Goal: Transaction & Acquisition: Purchase product/service

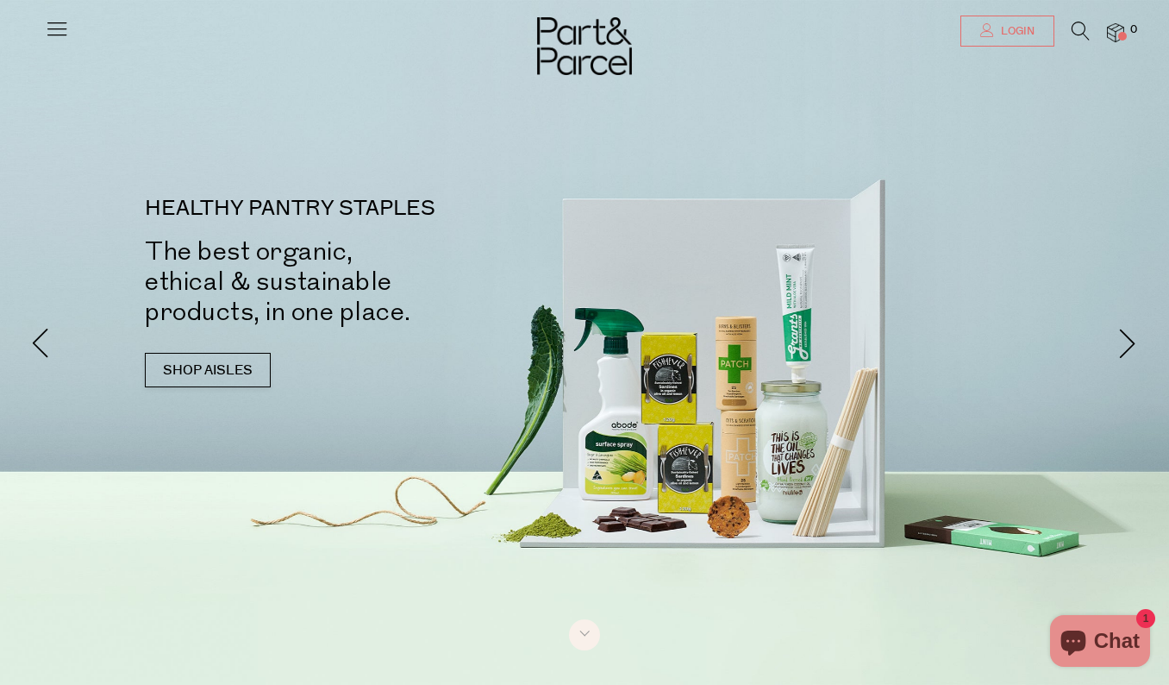
click at [1012, 41] on link "Login" at bounding box center [1008, 31] width 94 height 31
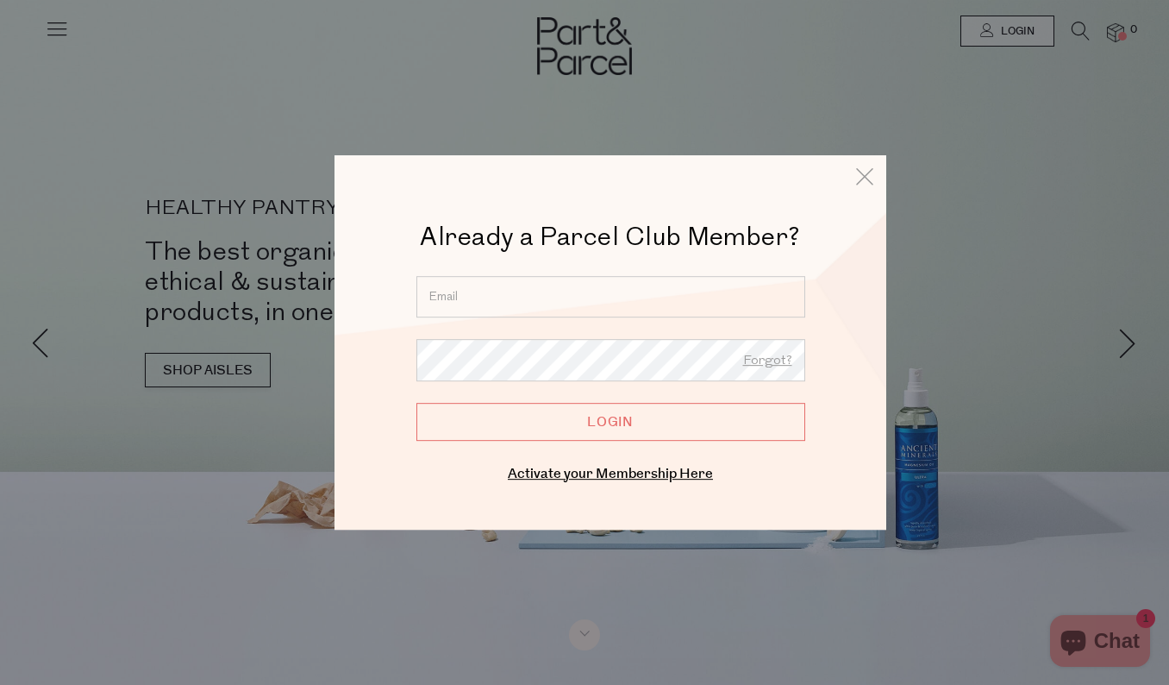
click at [548, 305] on input "email" at bounding box center [611, 296] width 389 height 41
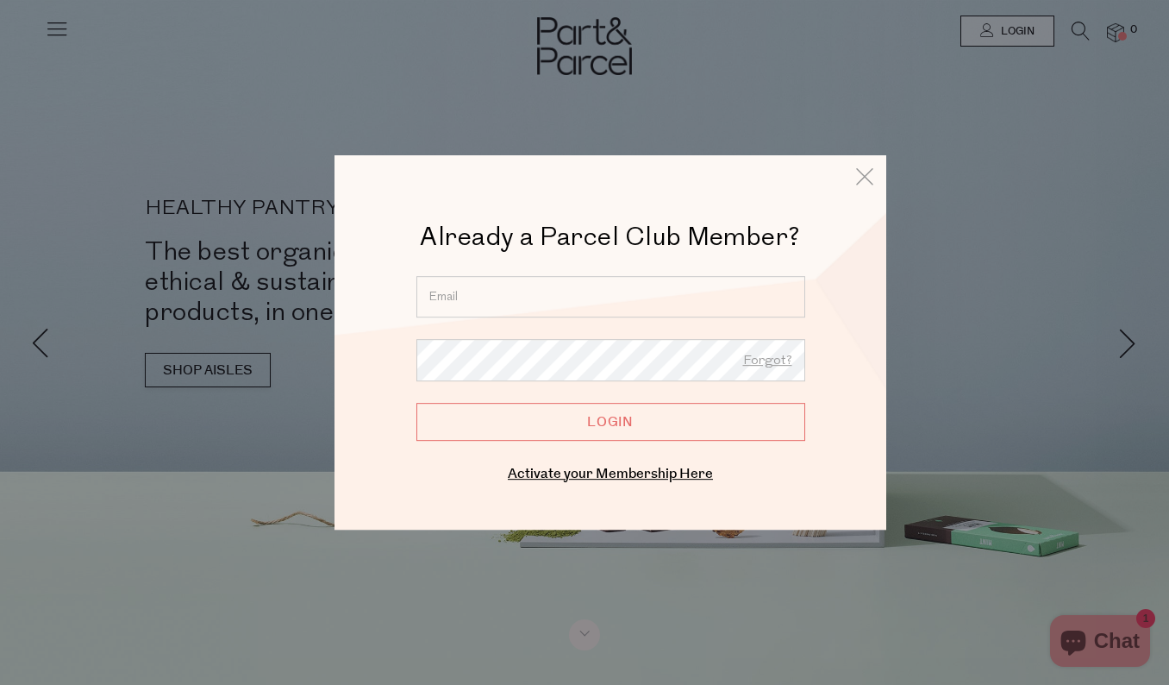
type input "[EMAIL_ADDRESS][DOMAIN_NAME]"
click at [597, 422] on input "Login" at bounding box center [611, 422] width 389 height 38
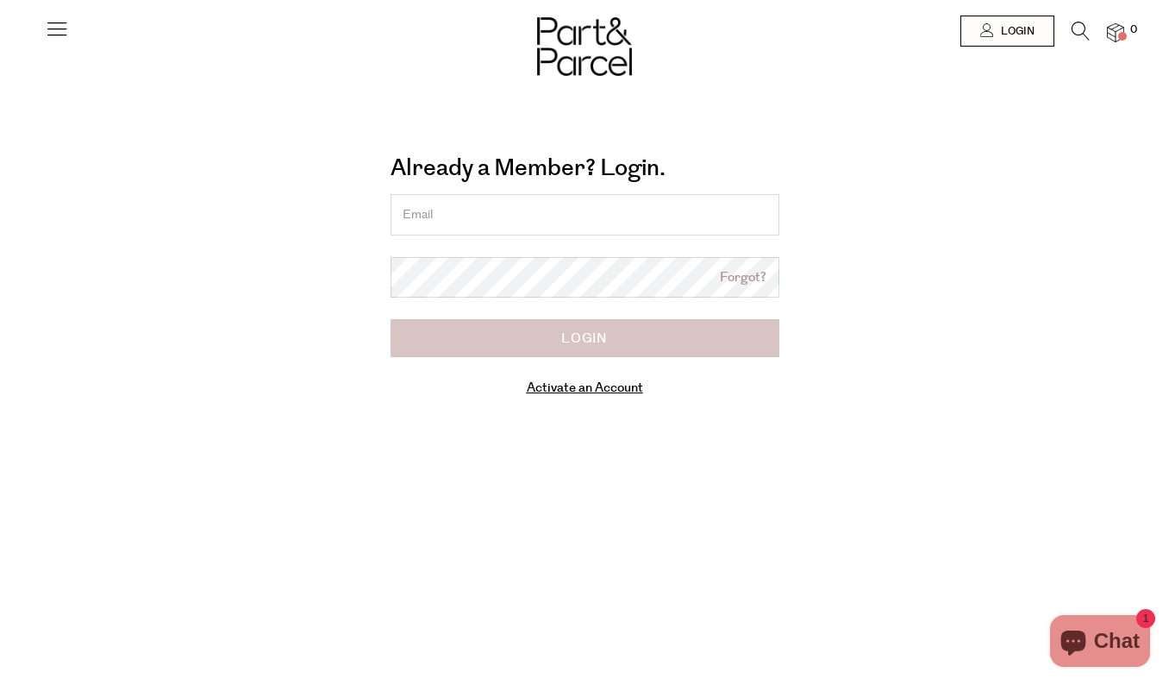
type input "[EMAIL_ADDRESS][DOMAIN_NAME]"
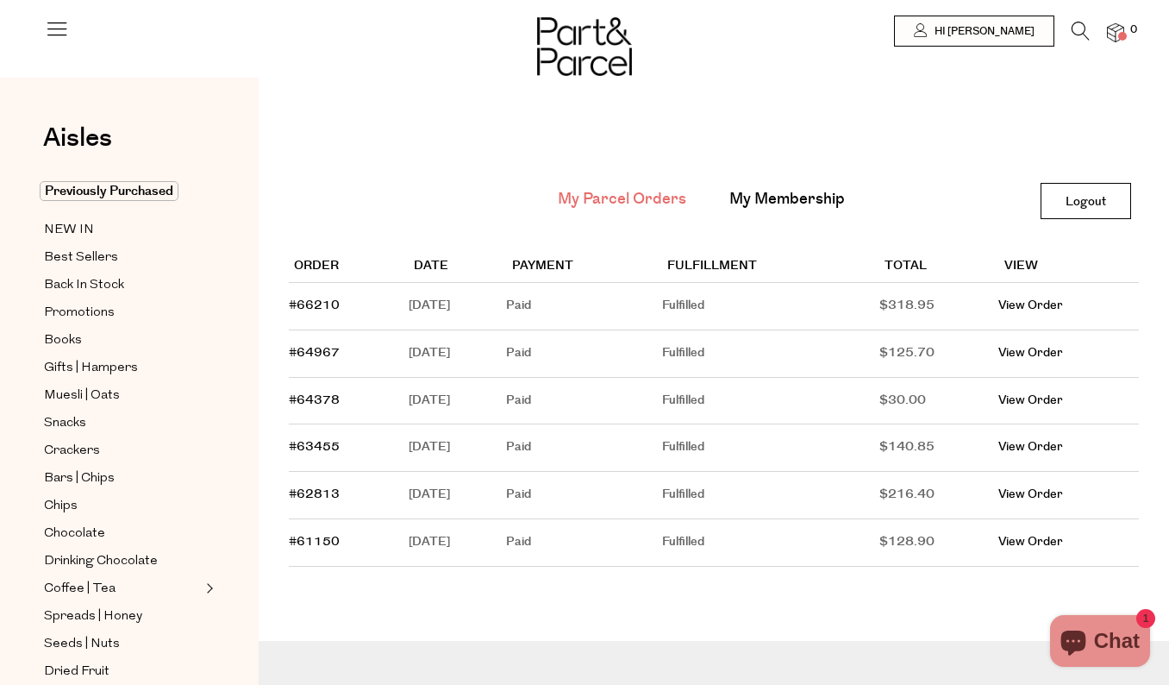
click at [1074, 28] on icon at bounding box center [1081, 31] width 18 height 19
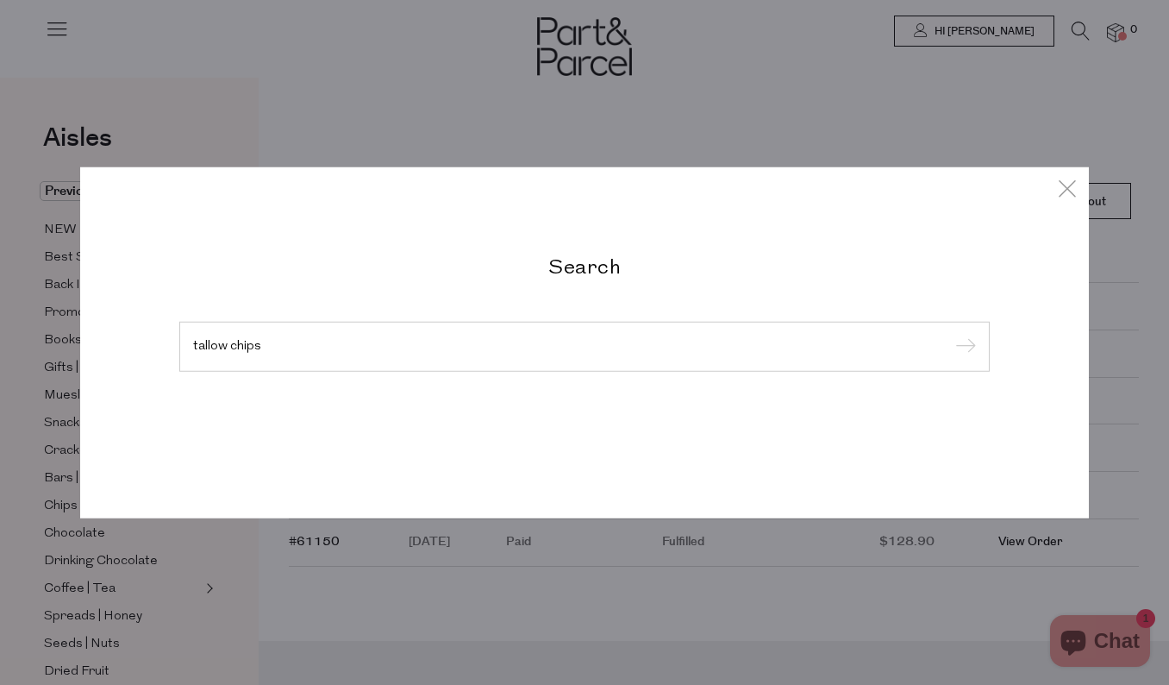
type input "tallow chips"
click at [950, 335] on input "submit" at bounding box center [963, 348] width 26 height 26
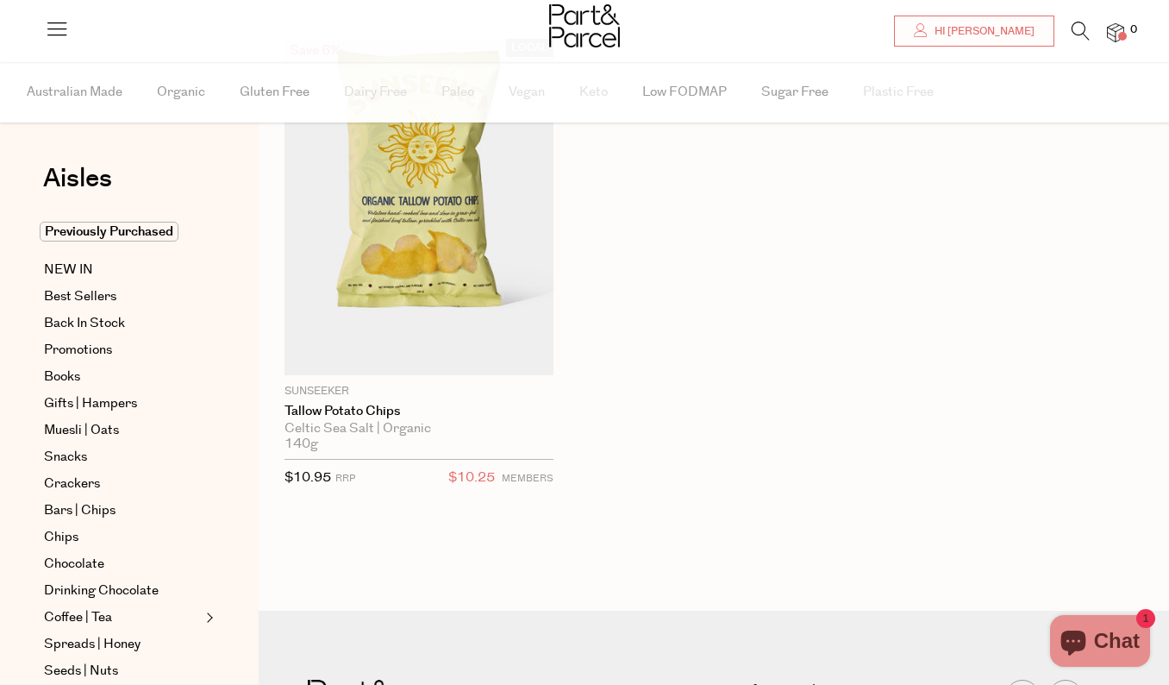
scroll to position [157, 0]
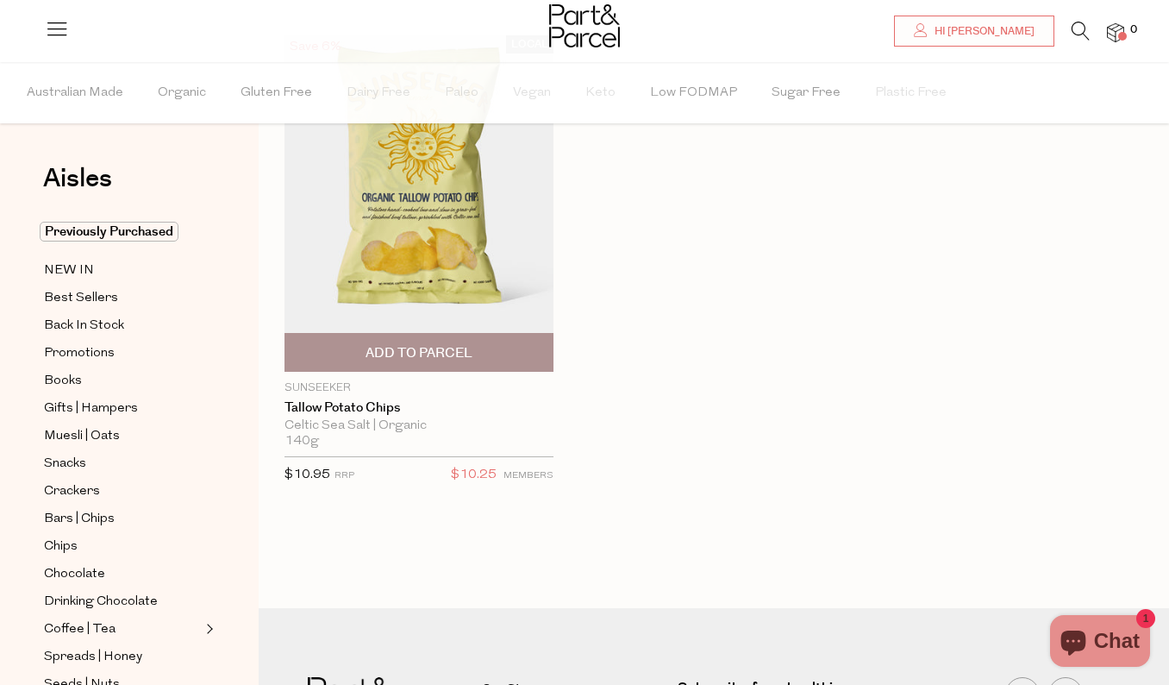
click at [434, 350] on span "Add To Parcel" at bounding box center [419, 353] width 107 height 18
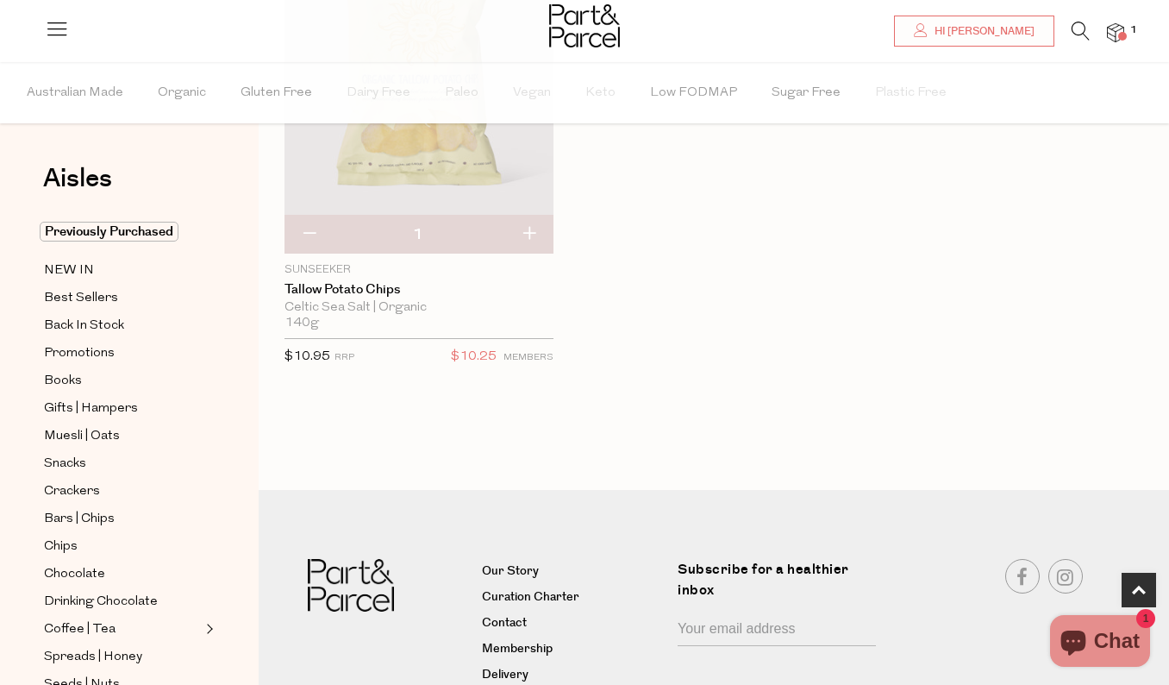
scroll to position [375, 0]
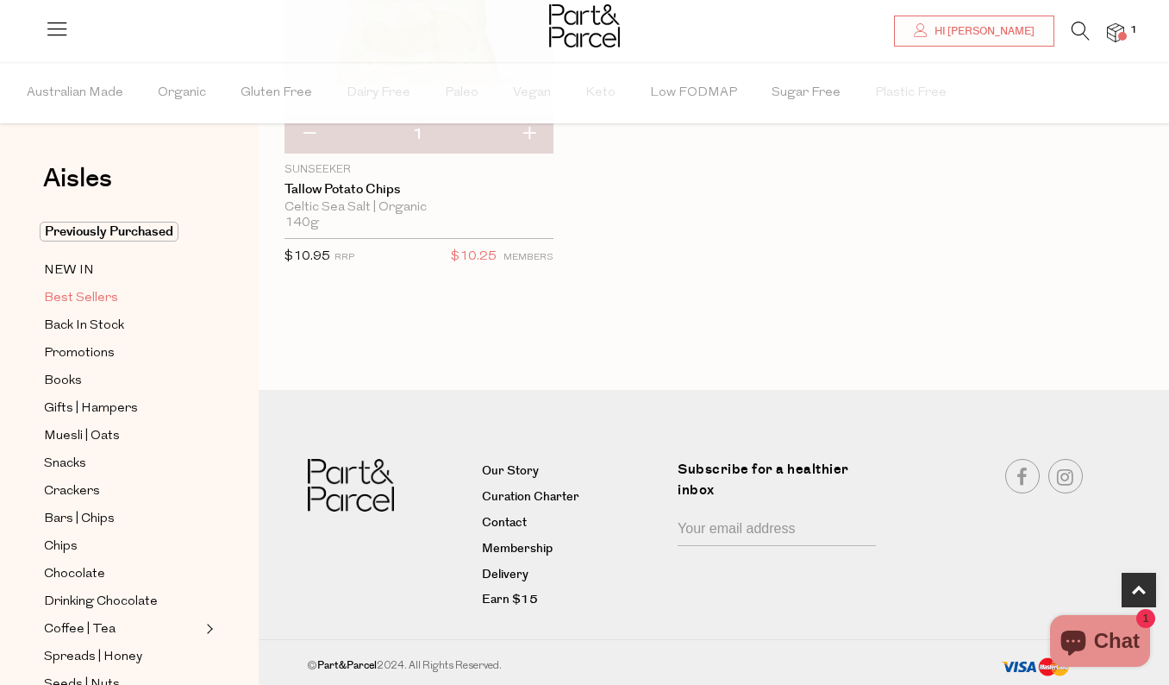
click at [86, 299] on span "Best Sellers" at bounding box center [81, 298] width 74 height 21
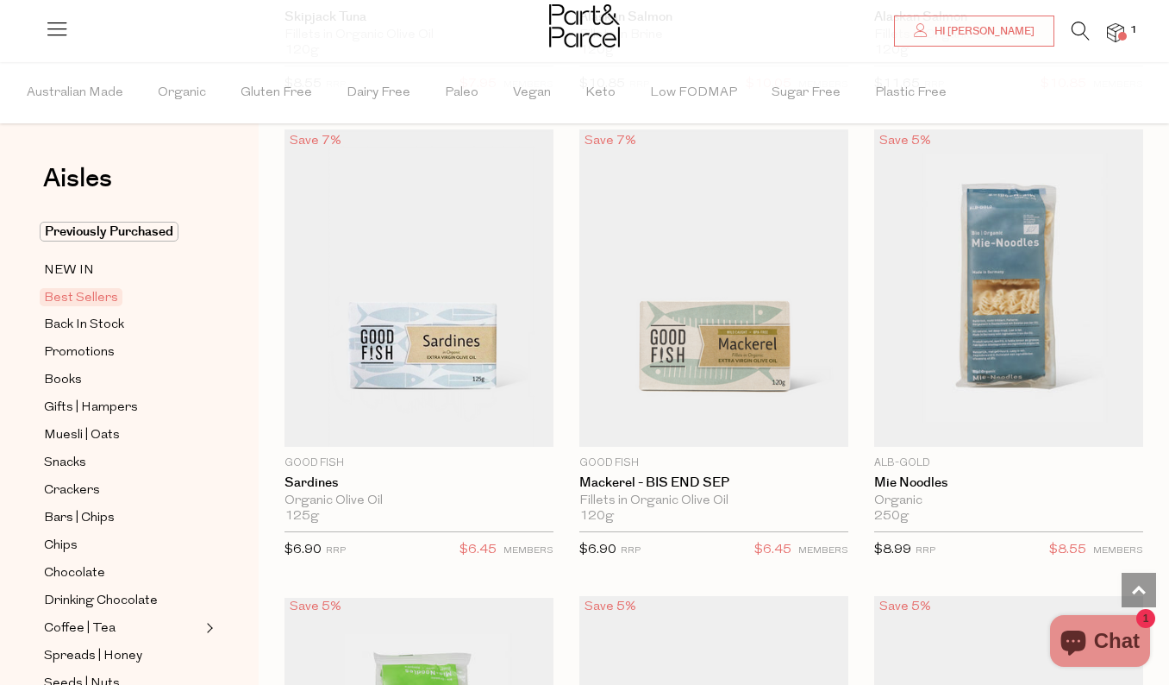
scroll to position [2460, 0]
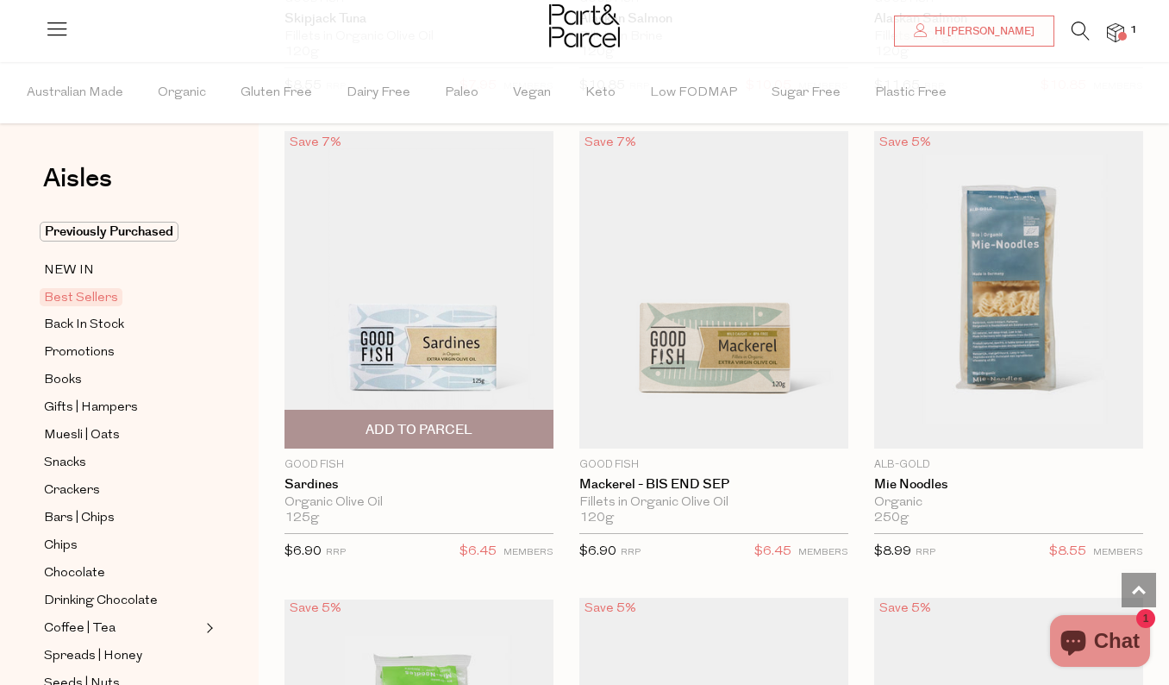
click at [456, 430] on span "Add To Parcel" at bounding box center [419, 430] width 107 height 18
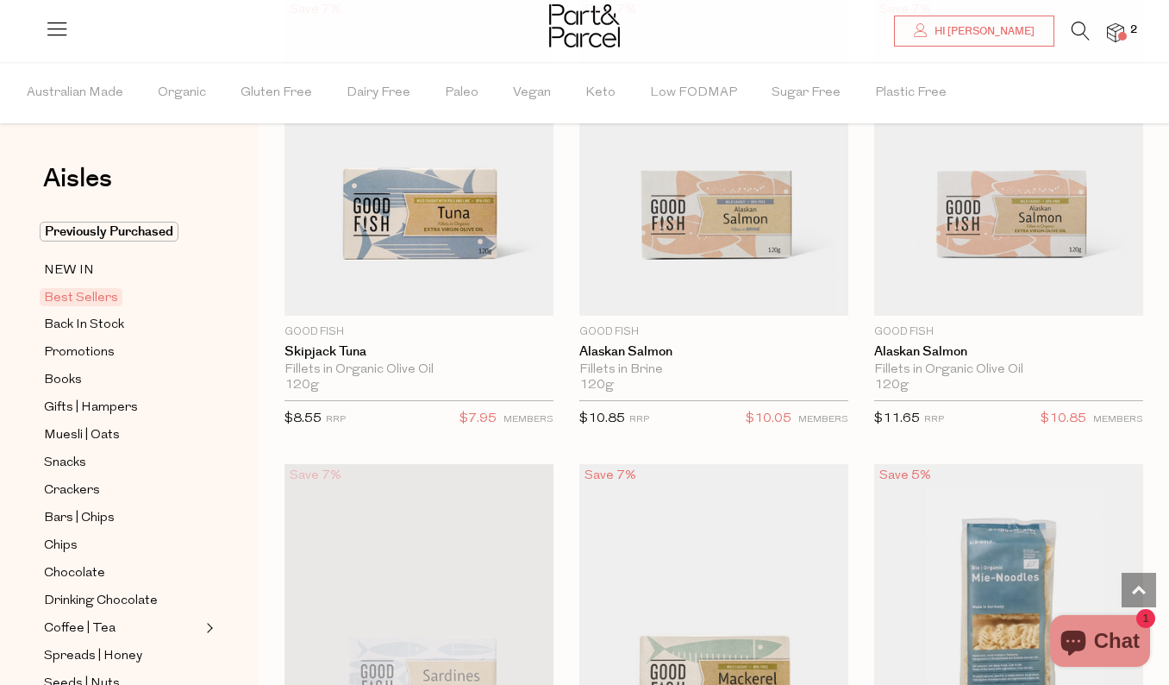
scroll to position [2059, 0]
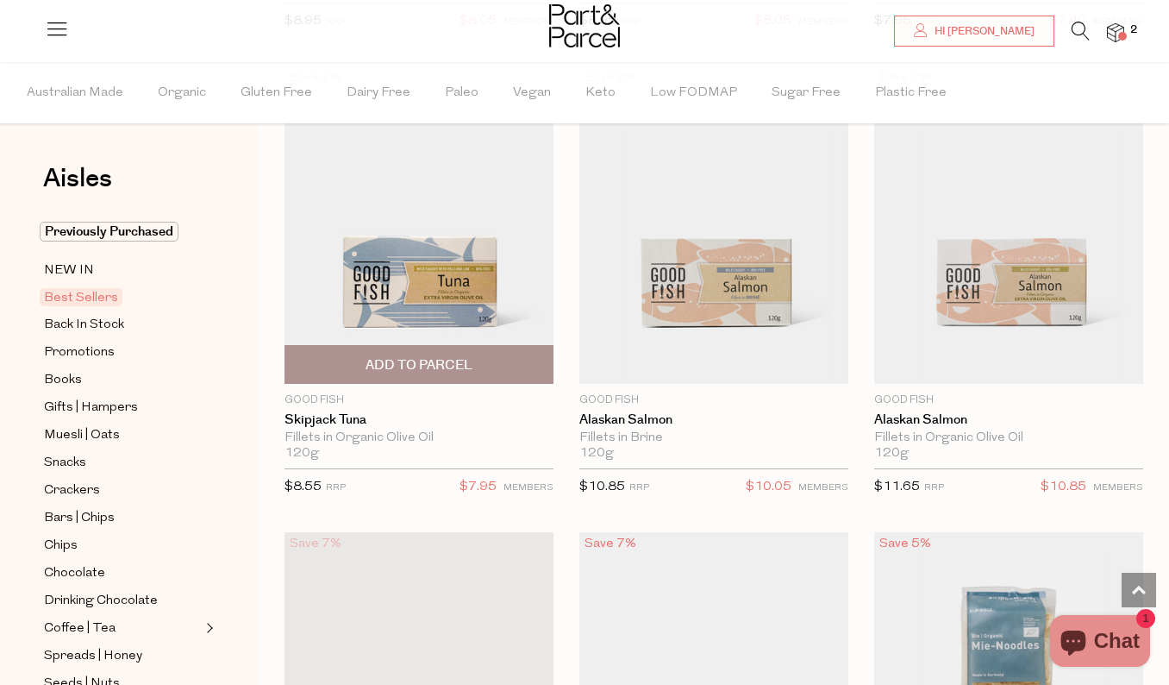
click at [432, 367] on span "Add To Parcel" at bounding box center [419, 365] width 107 height 18
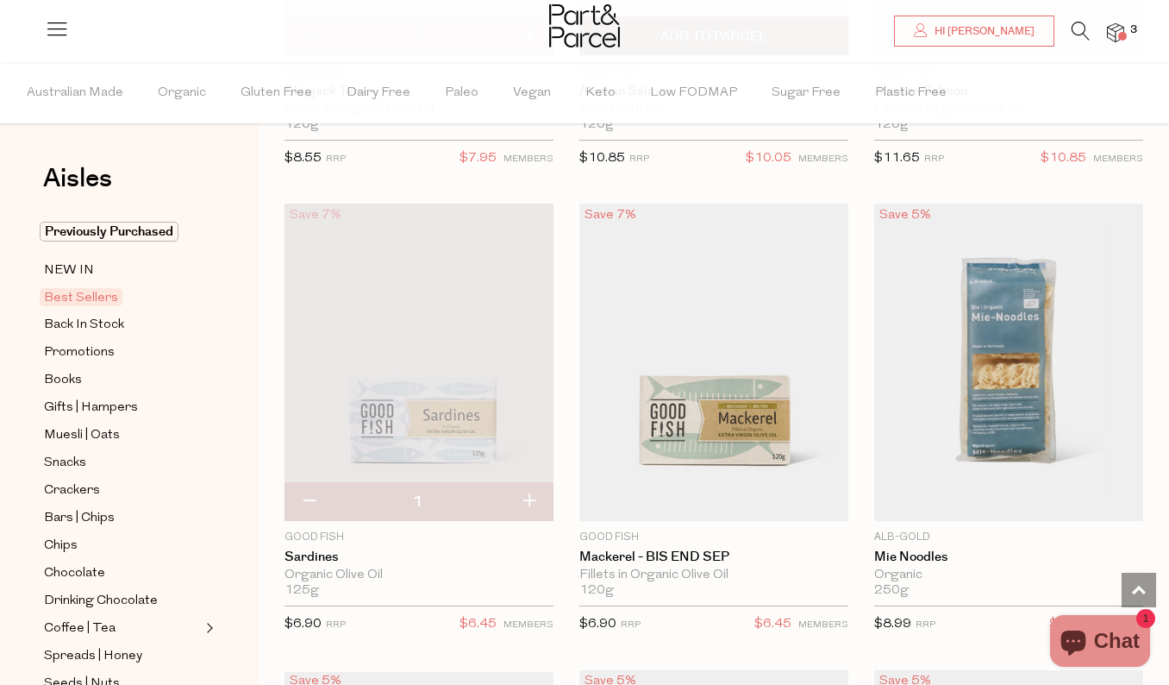
scroll to position [2394, 0]
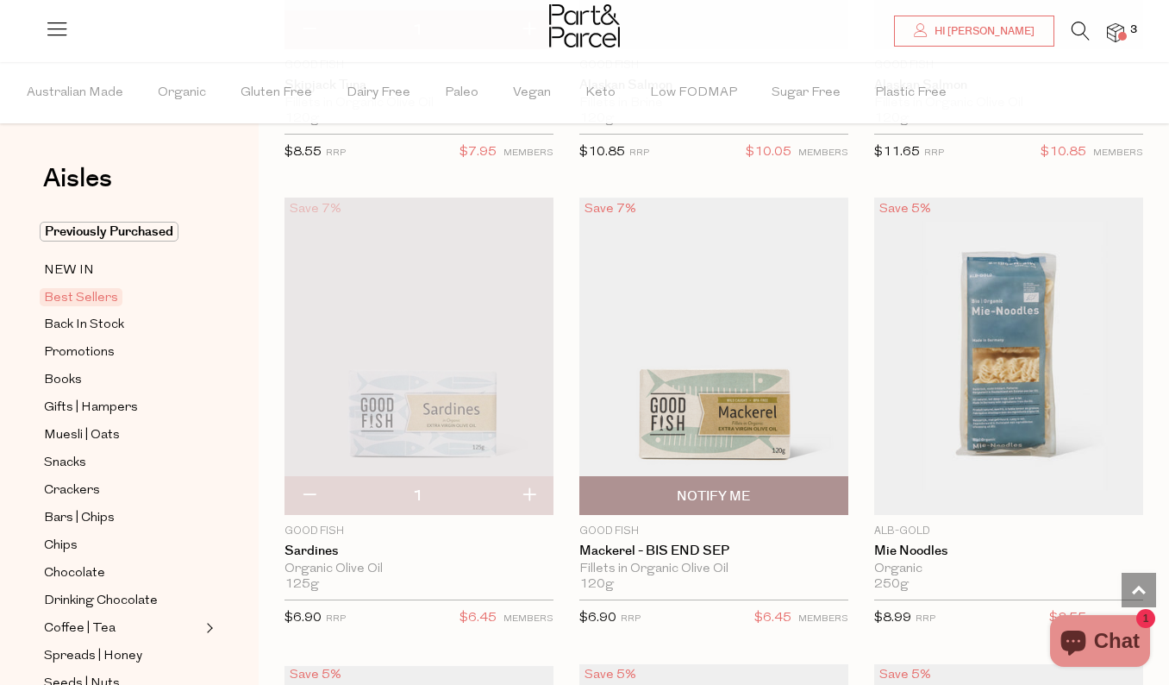
click at [721, 492] on span "Notify Me" at bounding box center [713, 496] width 73 height 18
type input "Notify when available"
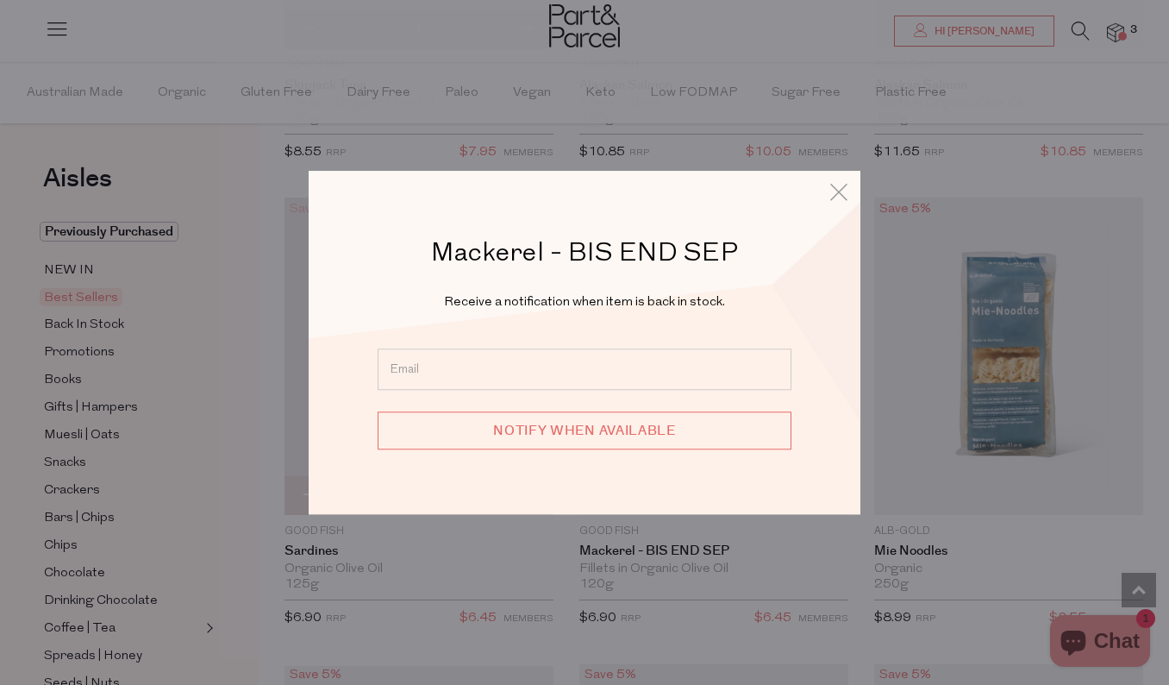
click at [604, 375] on input "email" at bounding box center [585, 368] width 414 height 41
type input "[EMAIL_ADDRESS][DOMAIN_NAME]"
click at [605, 430] on input "Notify when available" at bounding box center [585, 430] width 414 height 38
type input "We will be in touch"
click at [840, 192] on icon at bounding box center [839, 191] width 26 height 25
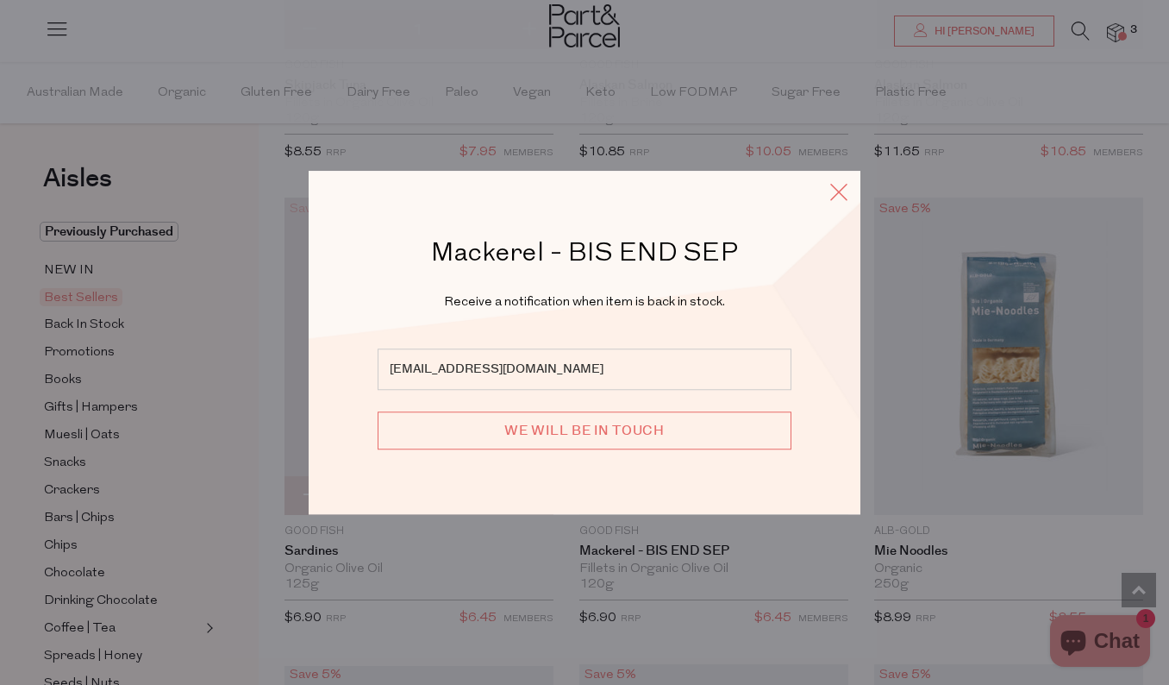
click at [838, 193] on icon at bounding box center [839, 191] width 26 height 25
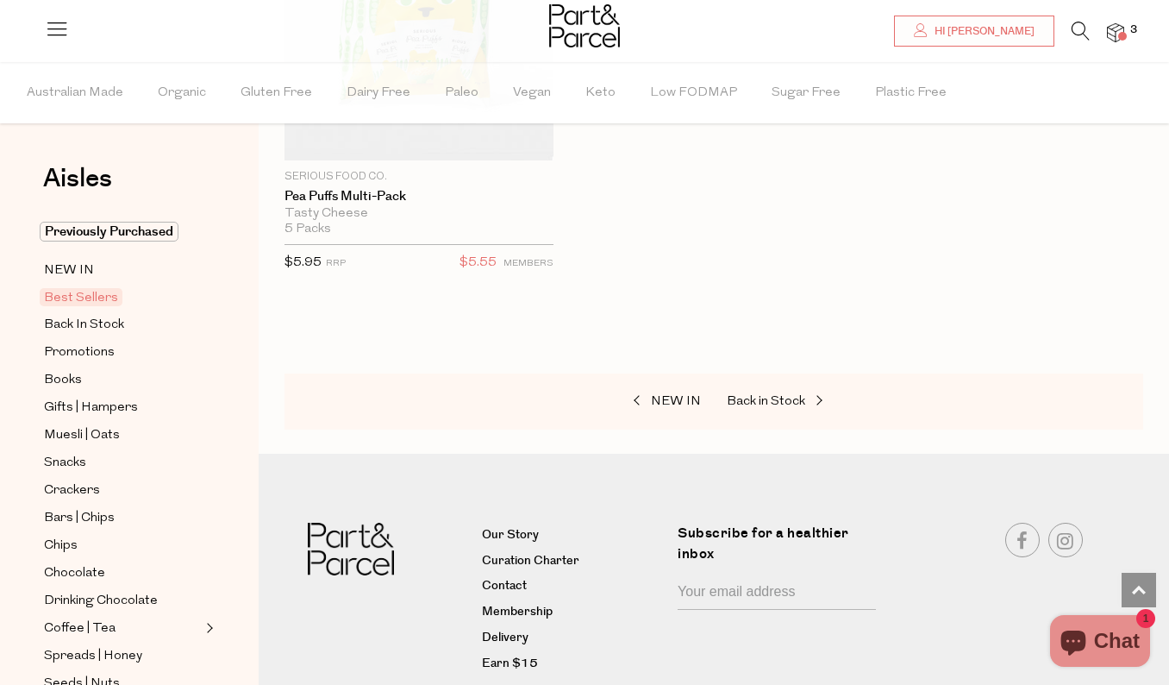
scroll to position [6537, 0]
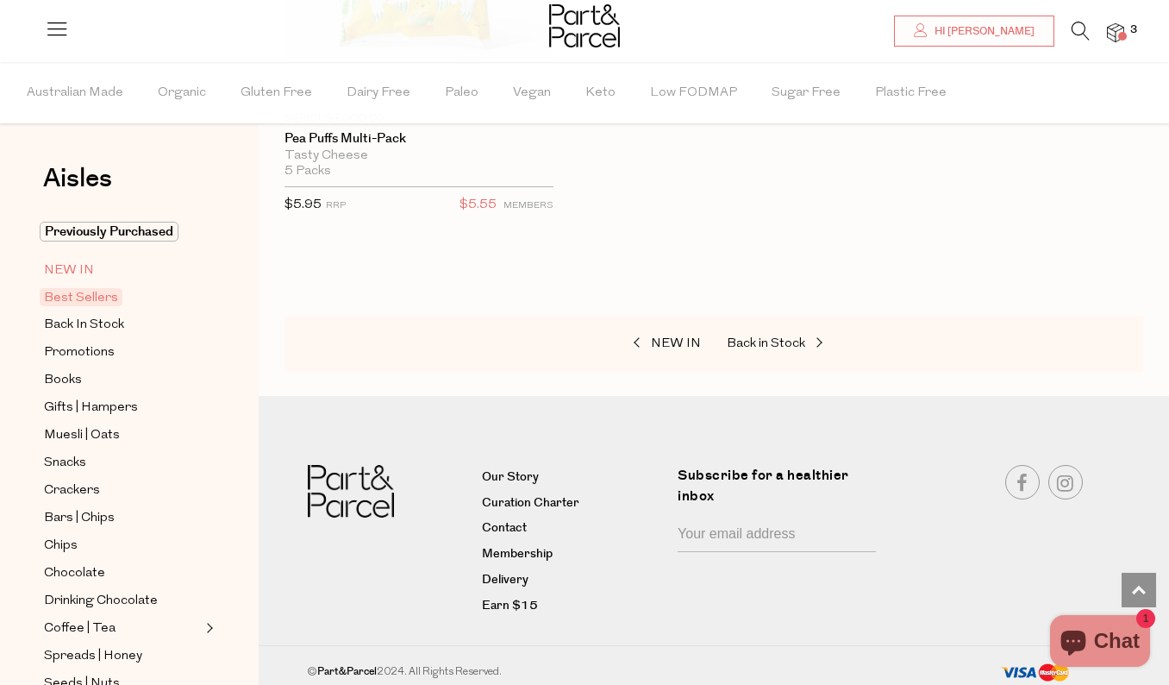
click at [85, 272] on span "NEW IN" at bounding box center [69, 270] width 50 height 21
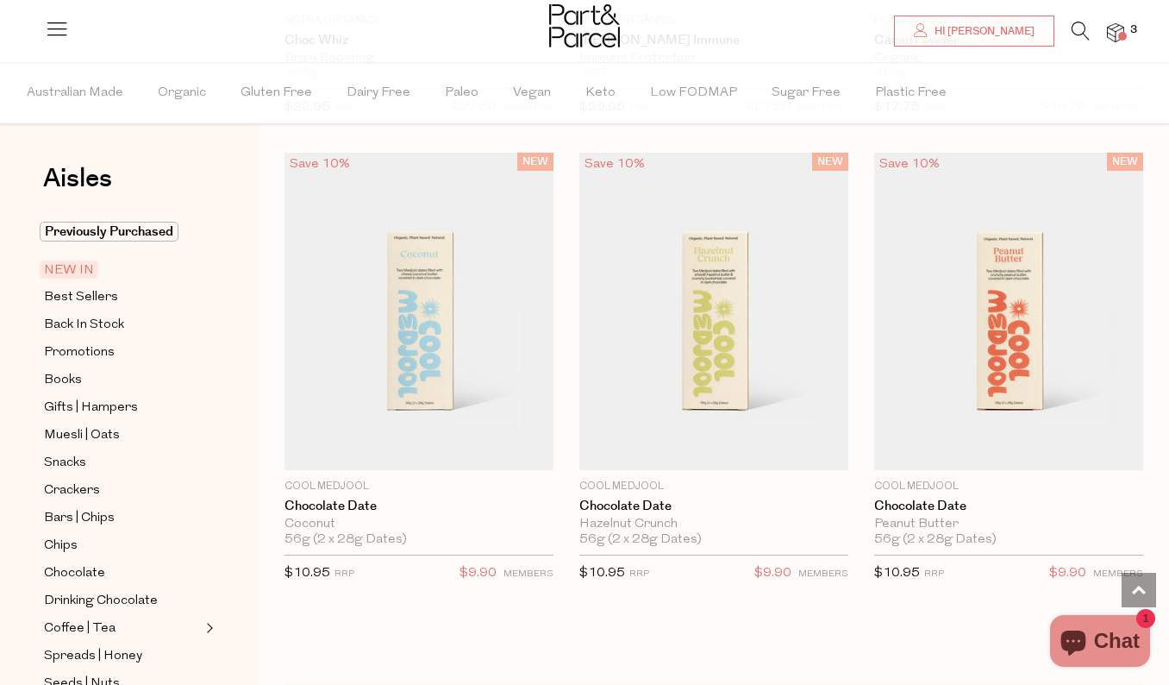
scroll to position [1480, 0]
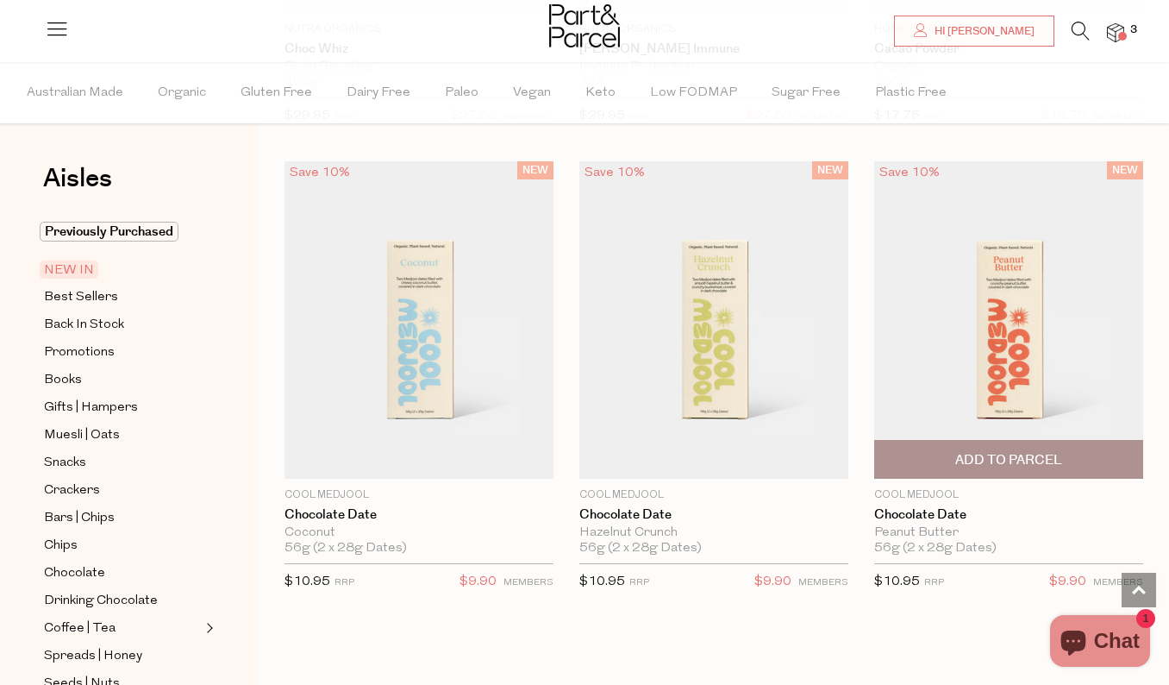
click at [1006, 366] on img at bounding box center [1008, 319] width 269 height 317
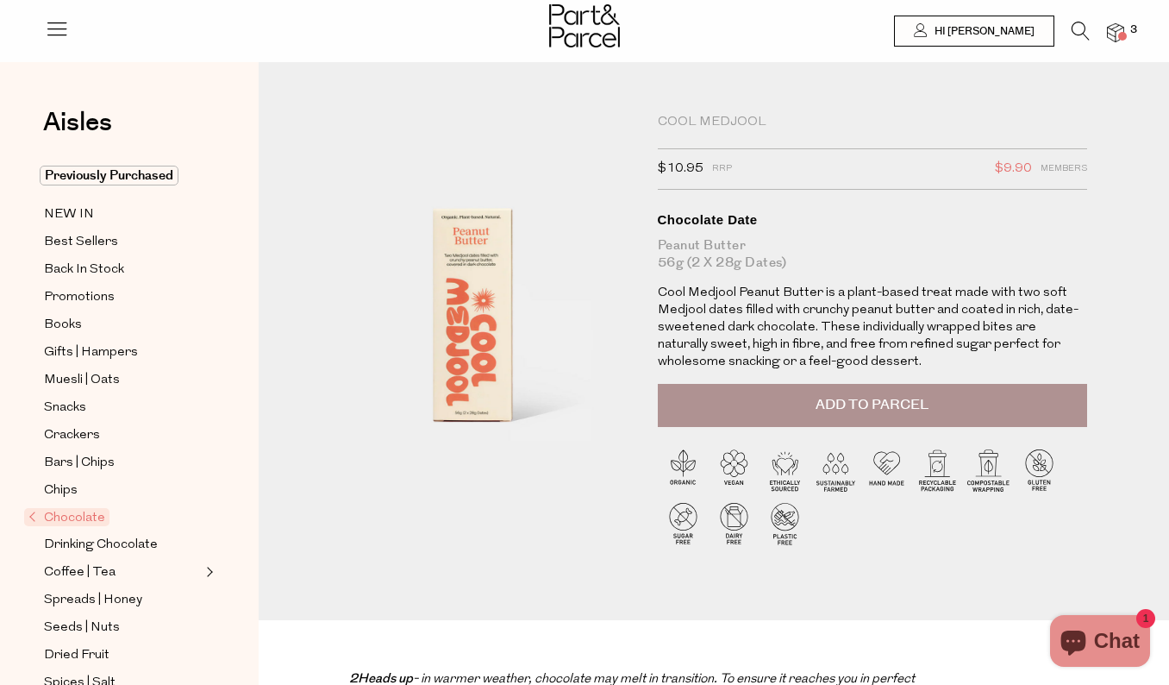
click at [918, 405] on span "Add to Parcel" at bounding box center [872, 405] width 113 height 20
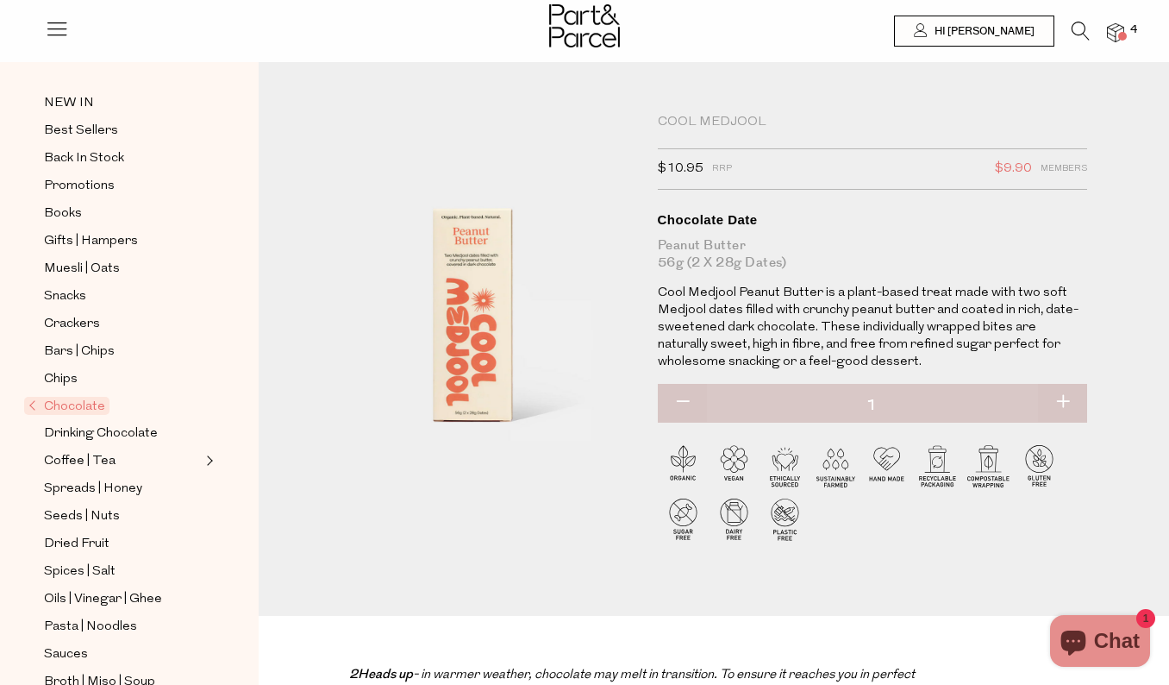
scroll to position [114, 0]
click at [115, 481] on span "Spreads | Honey" at bounding box center [93, 486] width 98 height 21
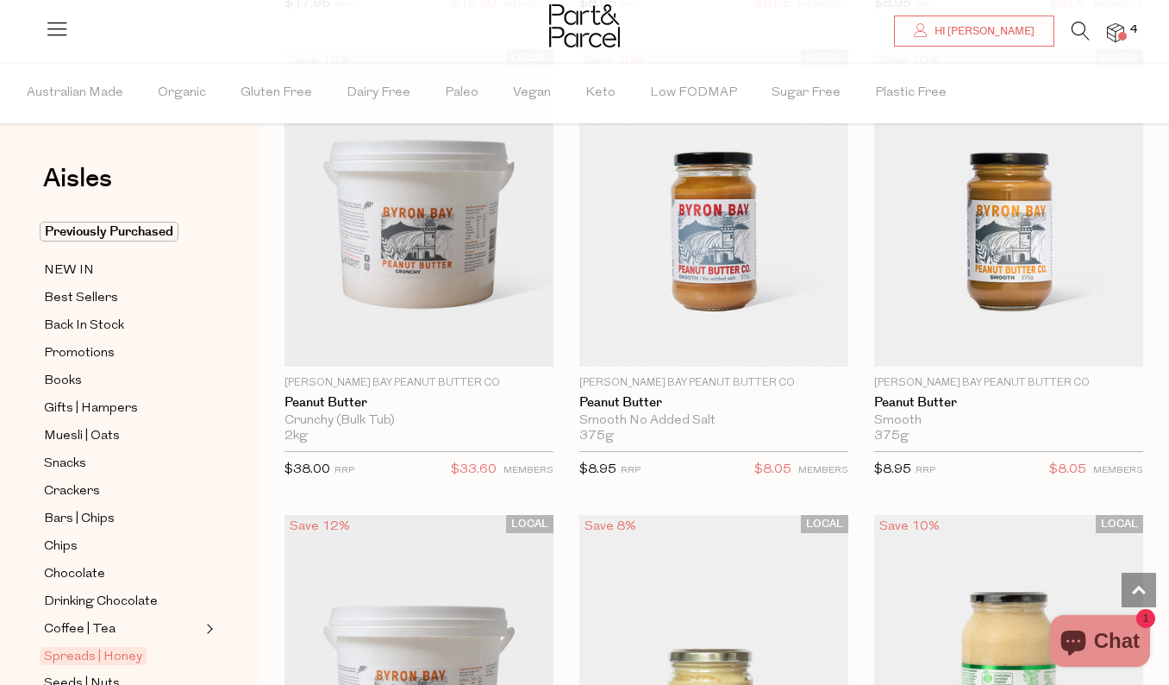
scroll to position [1592, 0]
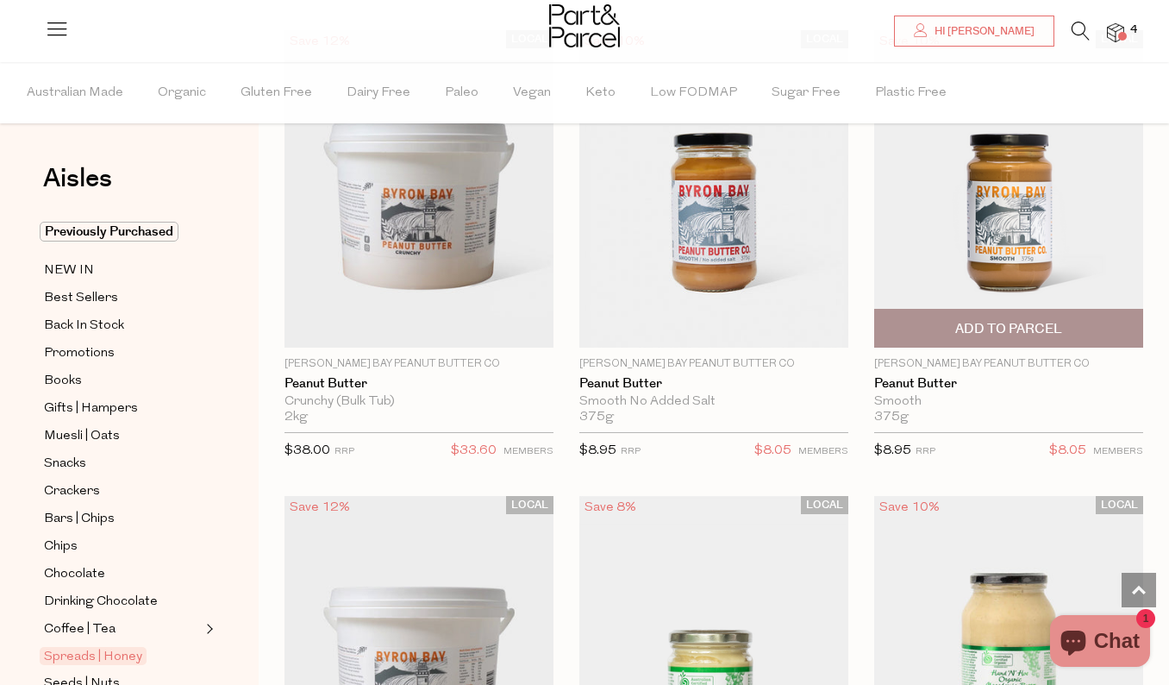
click at [977, 324] on span "Add To Parcel" at bounding box center [1008, 329] width 107 height 18
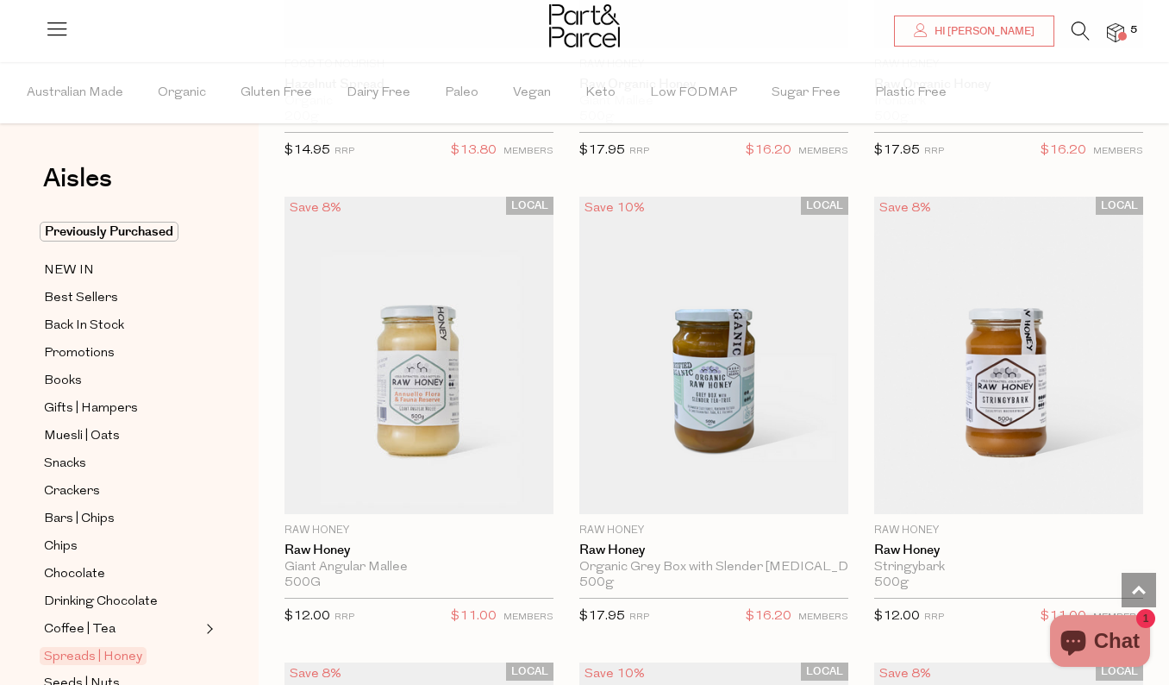
scroll to position [5677, 0]
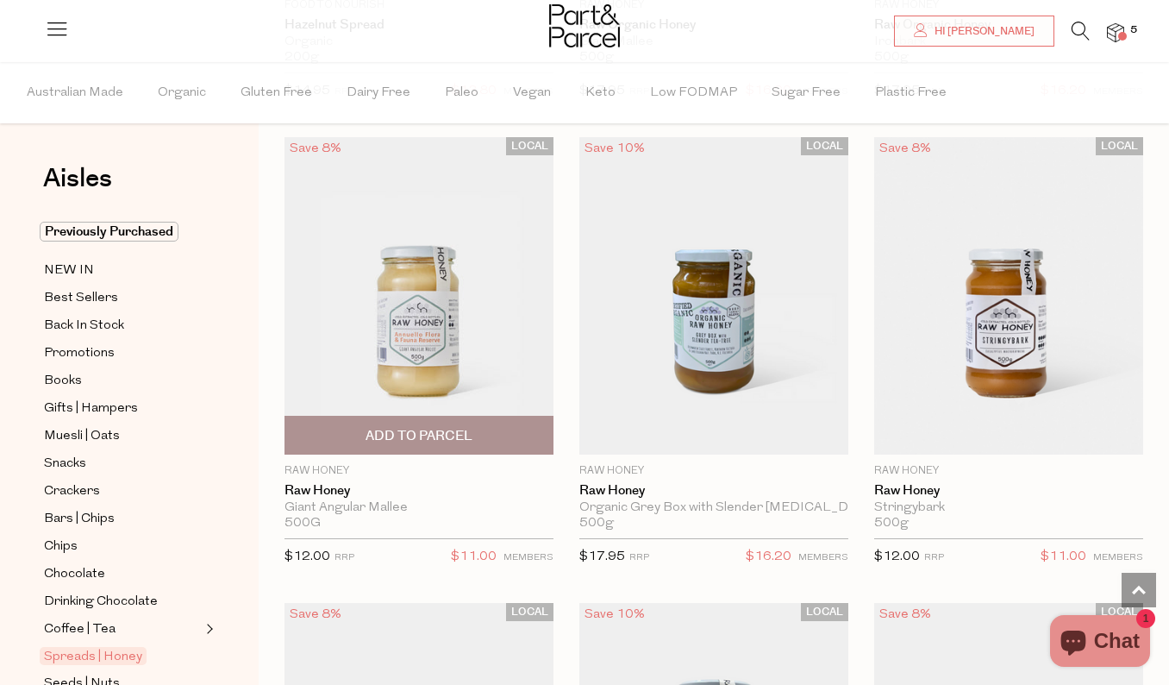
click at [417, 435] on span "Add To Parcel" at bounding box center [419, 436] width 107 height 18
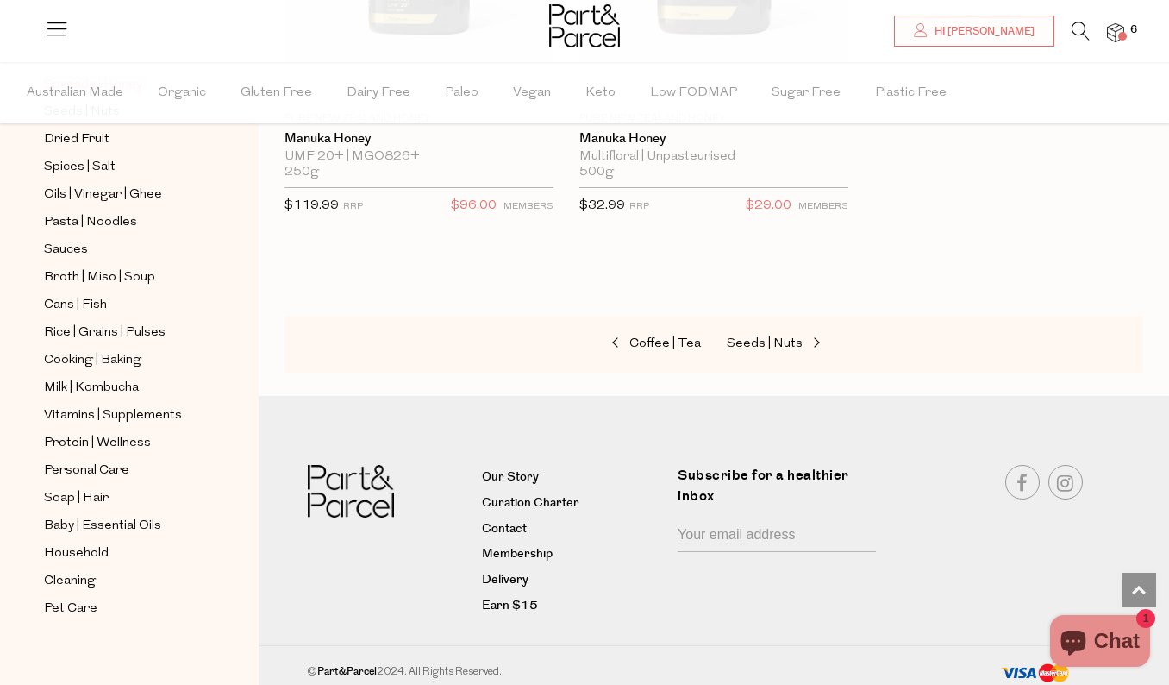
scroll to position [581, 0]
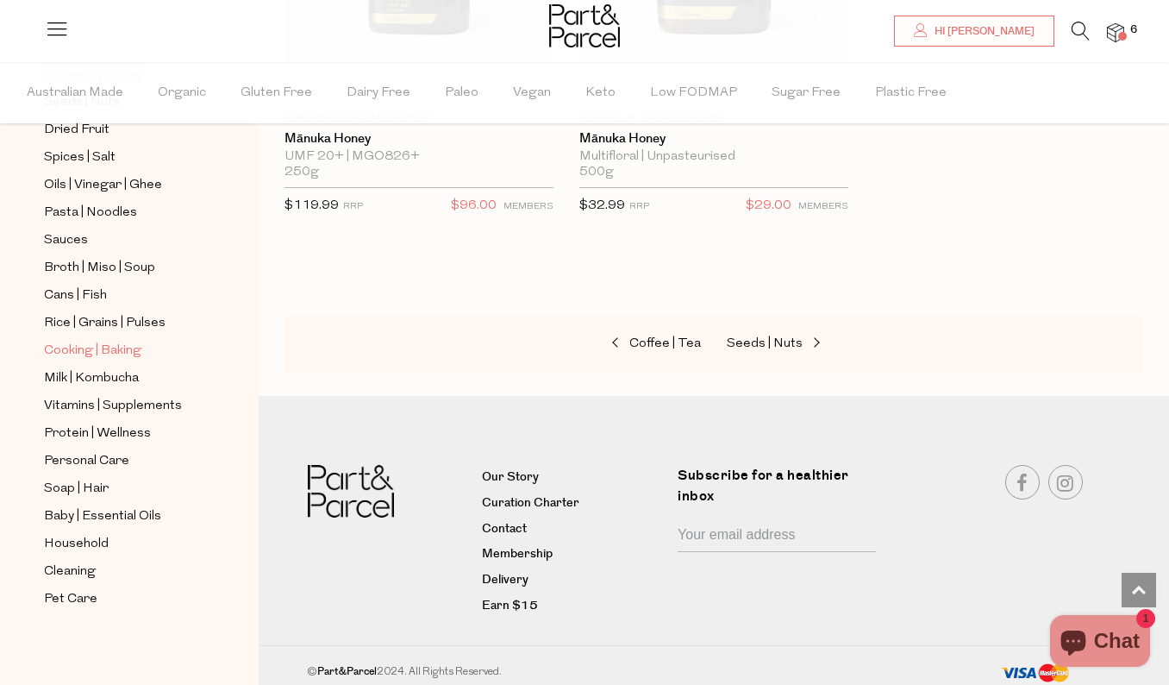
click at [110, 348] on span "Cooking | Baking" at bounding box center [92, 351] width 97 height 21
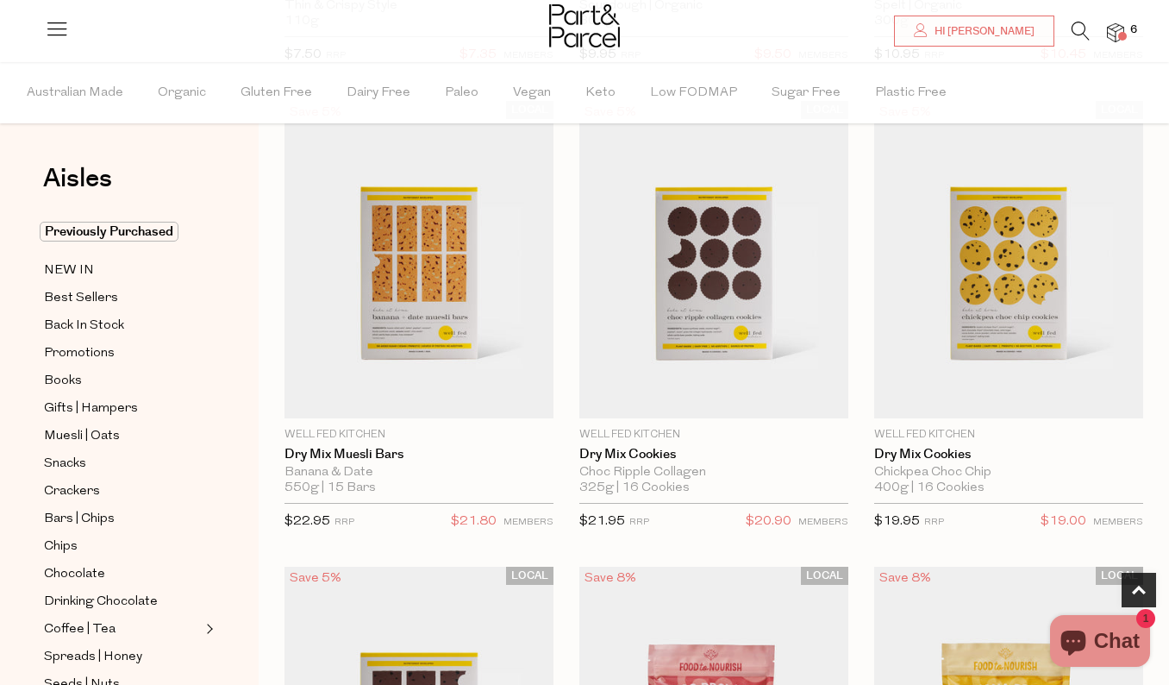
scroll to position [592, 0]
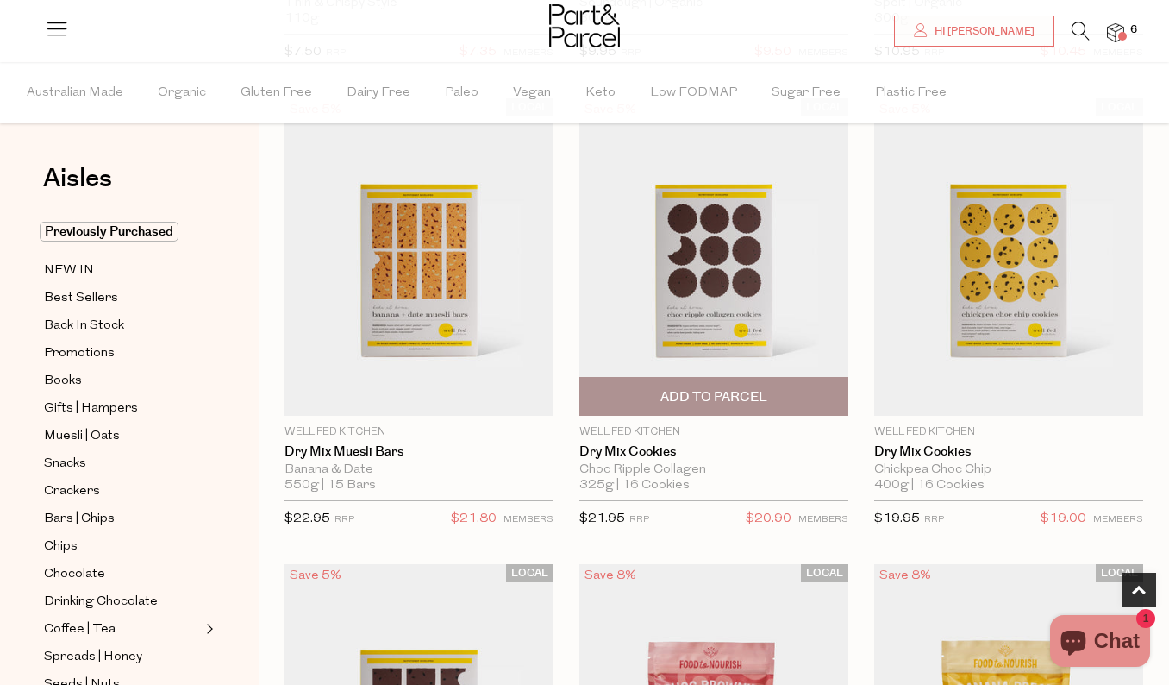
click at [699, 306] on img at bounding box center [714, 256] width 269 height 317
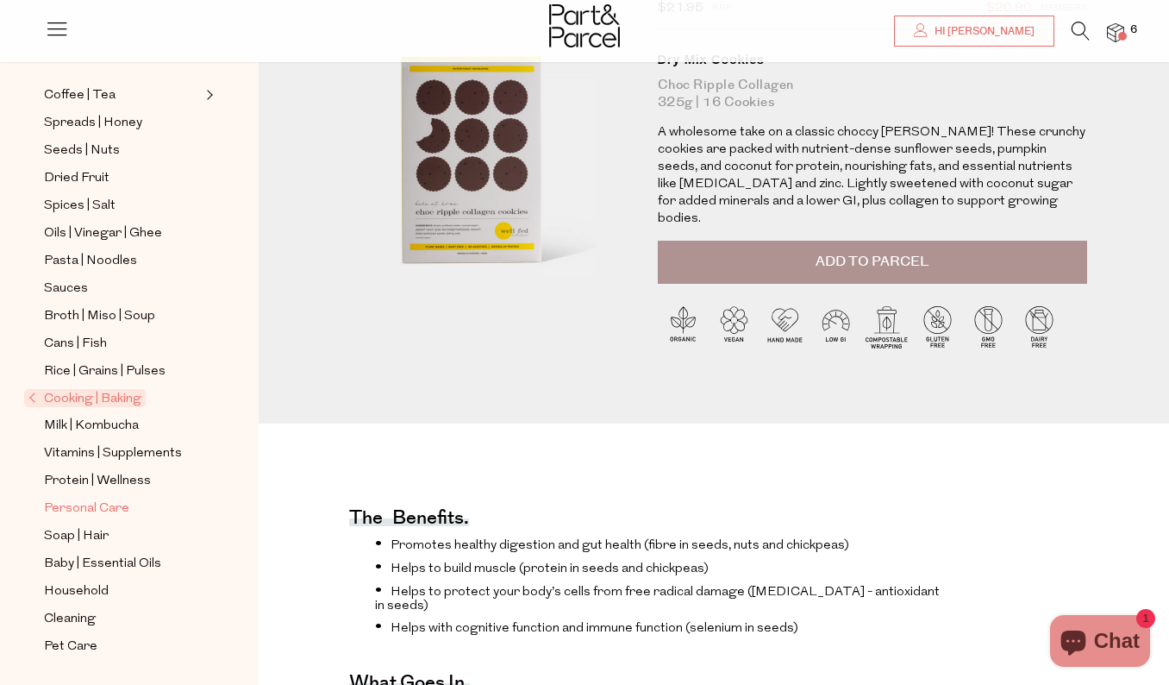
scroll to position [162, 0]
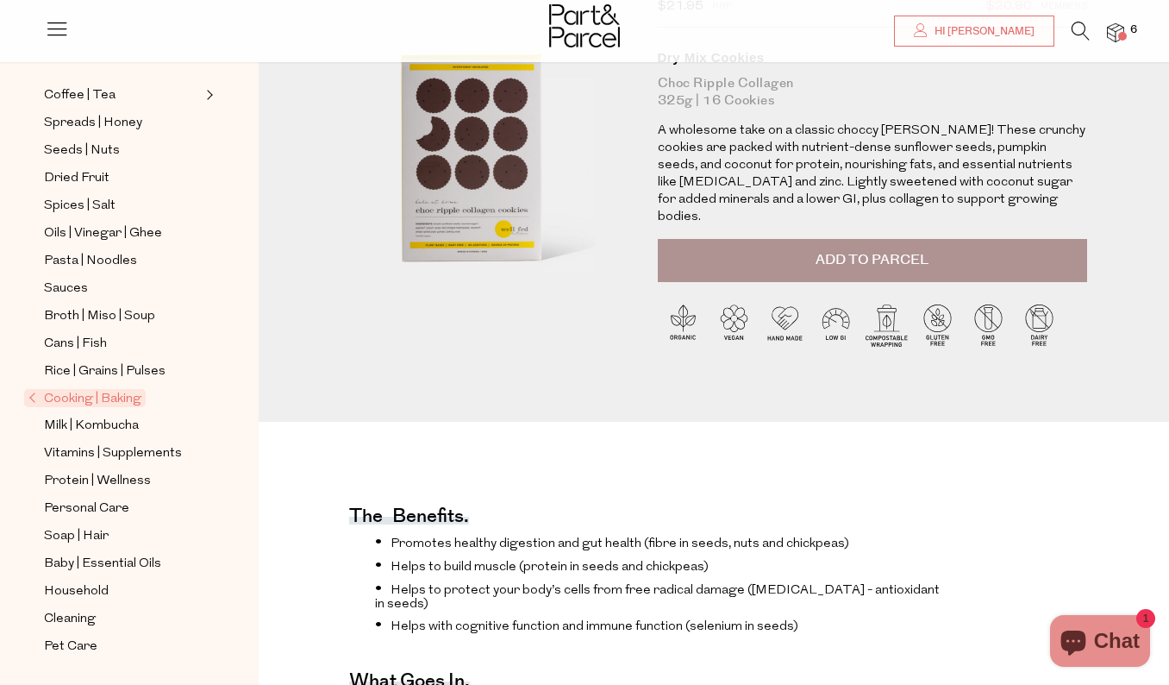
click at [78, 401] on span "Cooking | Baking" at bounding box center [85, 398] width 122 height 18
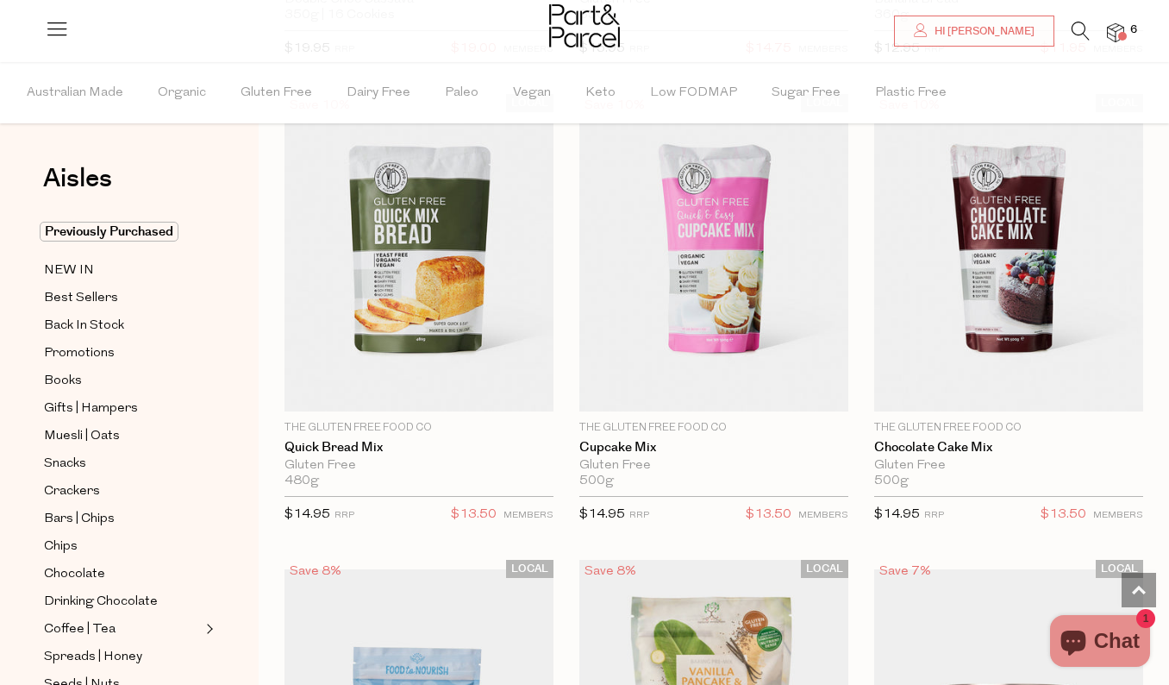
scroll to position [1549, 0]
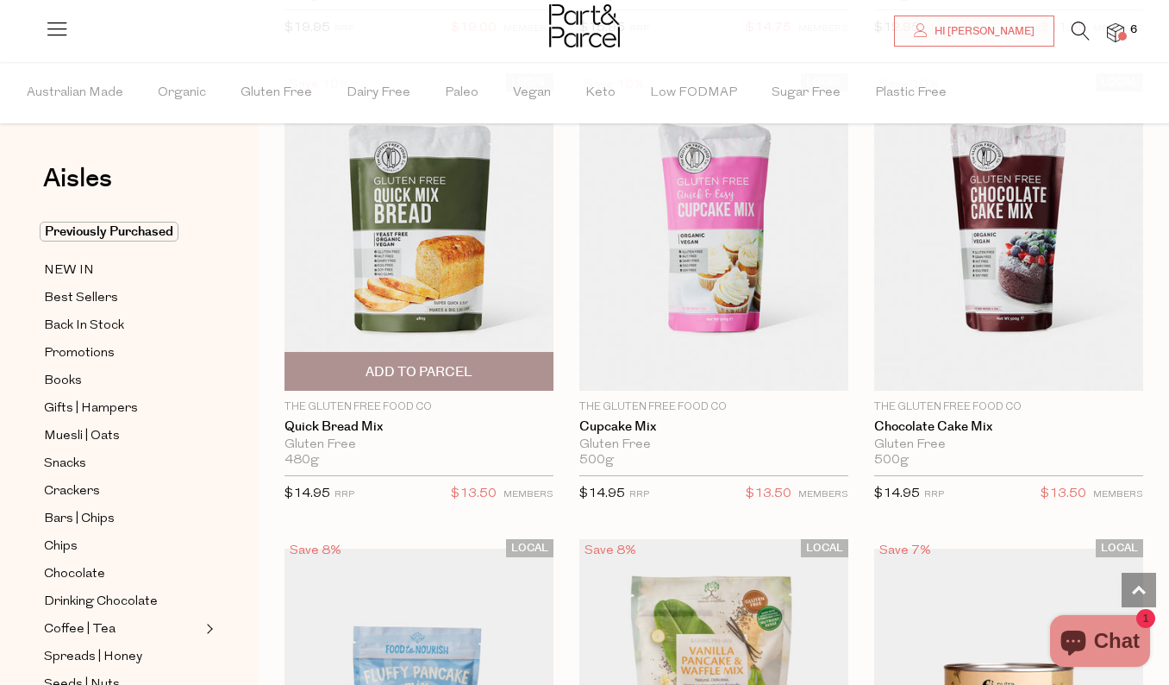
click at [438, 366] on span "Add To Parcel" at bounding box center [419, 372] width 107 height 18
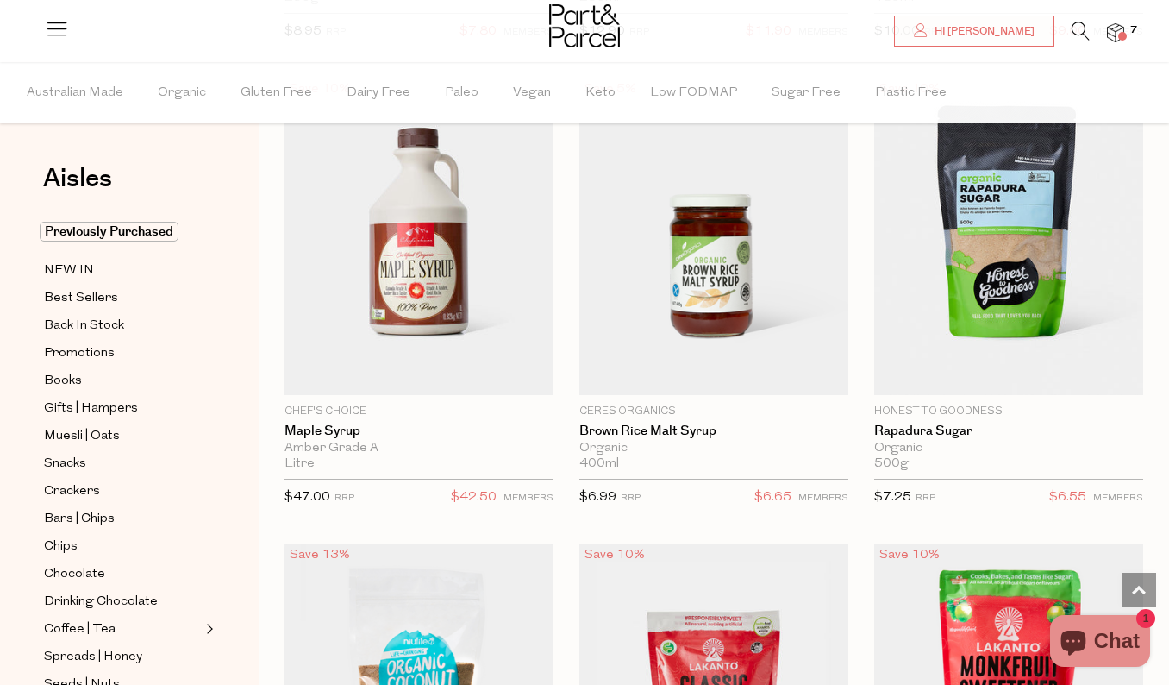
scroll to position [5824, 0]
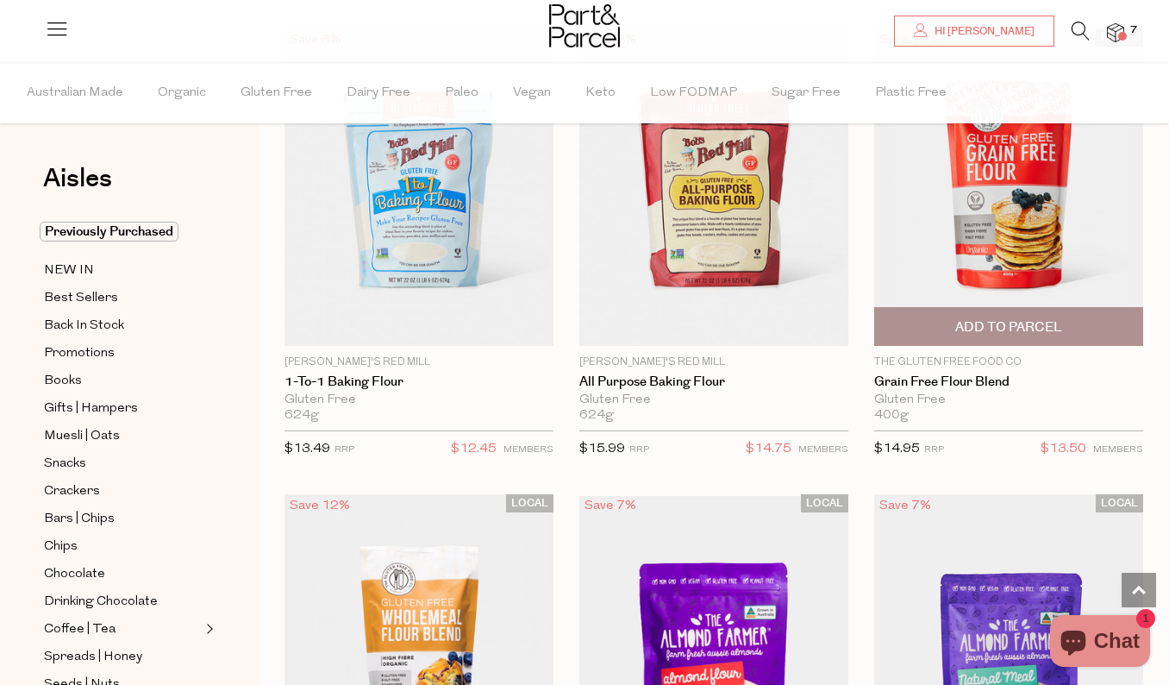
scroll to position [8129, 0]
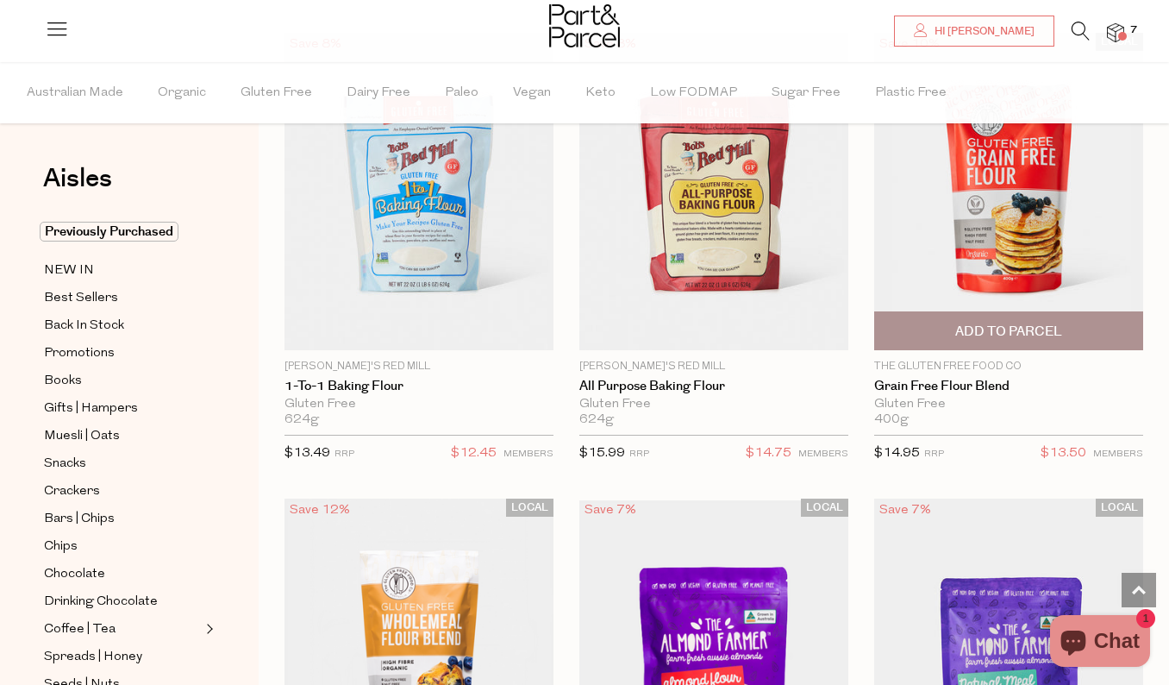
click at [1019, 249] on img at bounding box center [1008, 191] width 269 height 317
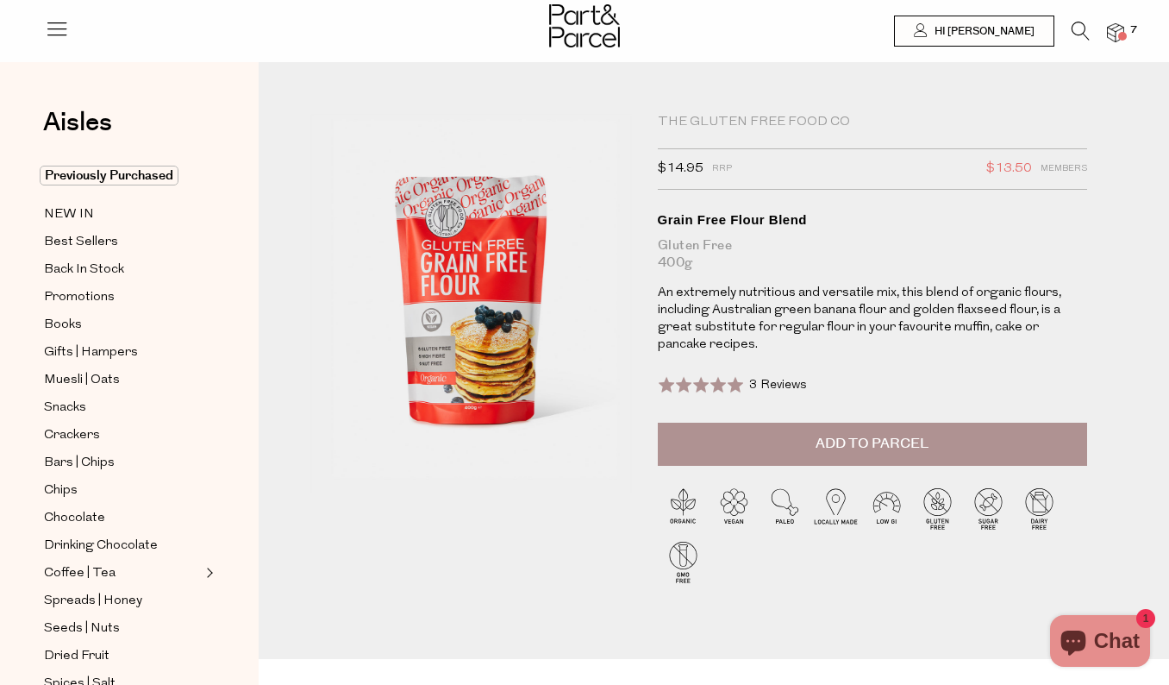
click at [871, 442] on span "Add to Parcel" at bounding box center [872, 444] width 113 height 20
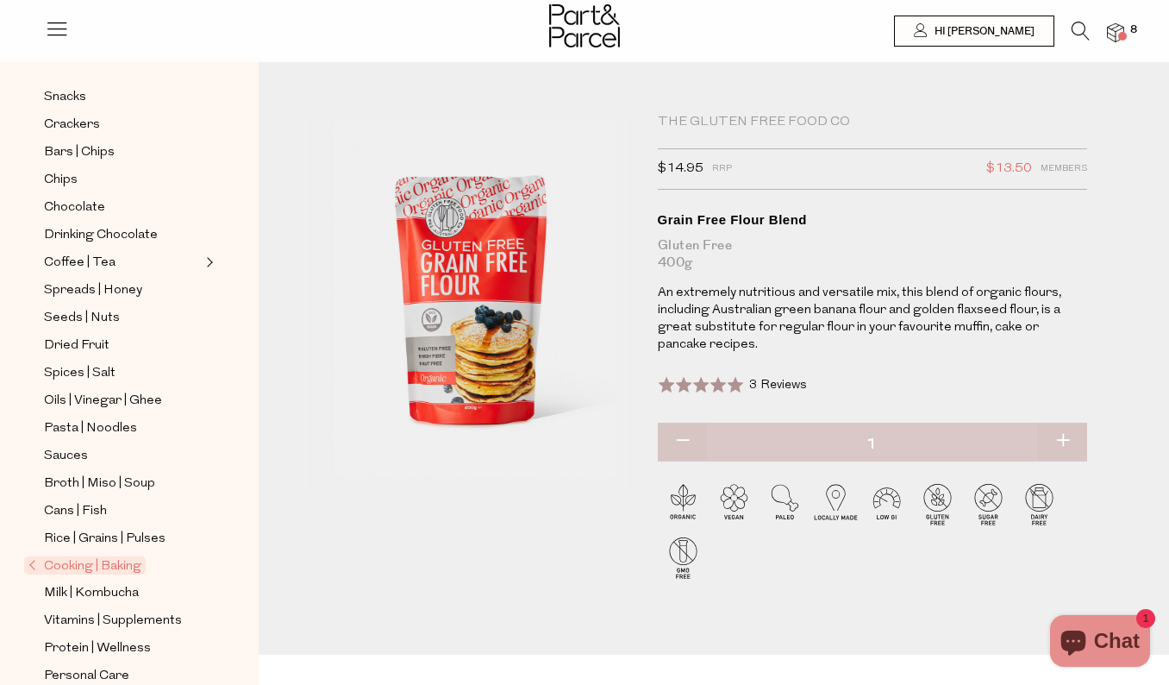
scroll to position [314, 0]
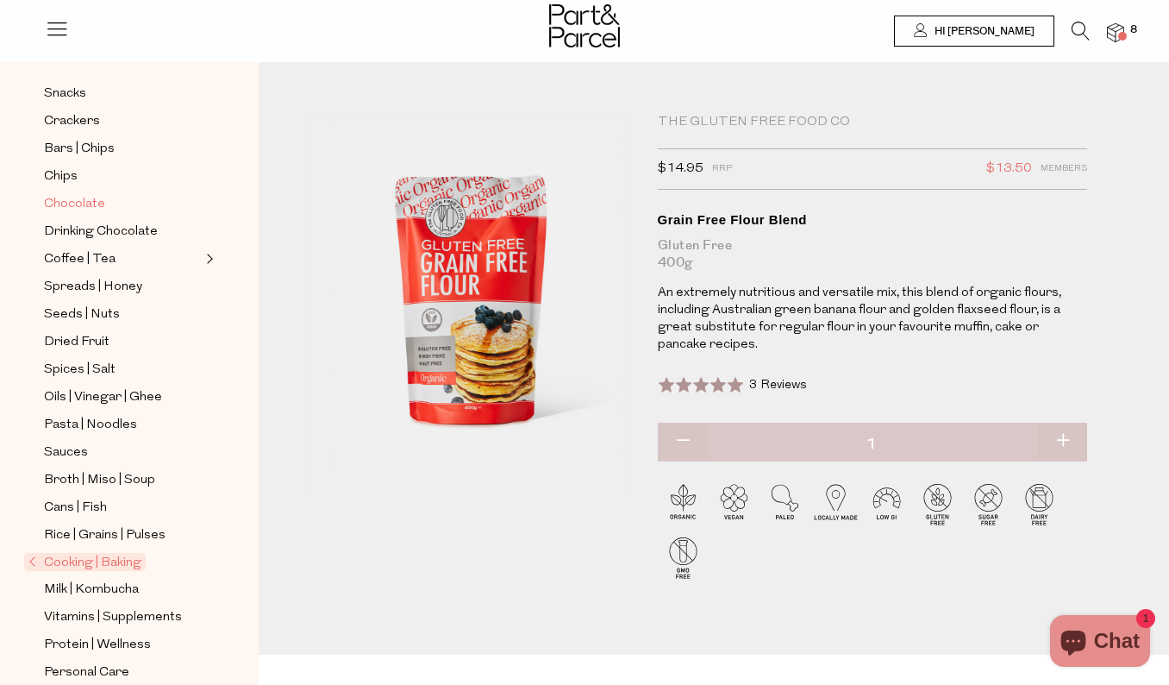
click at [86, 202] on span "Chocolate" at bounding box center [74, 204] width 61 height 21
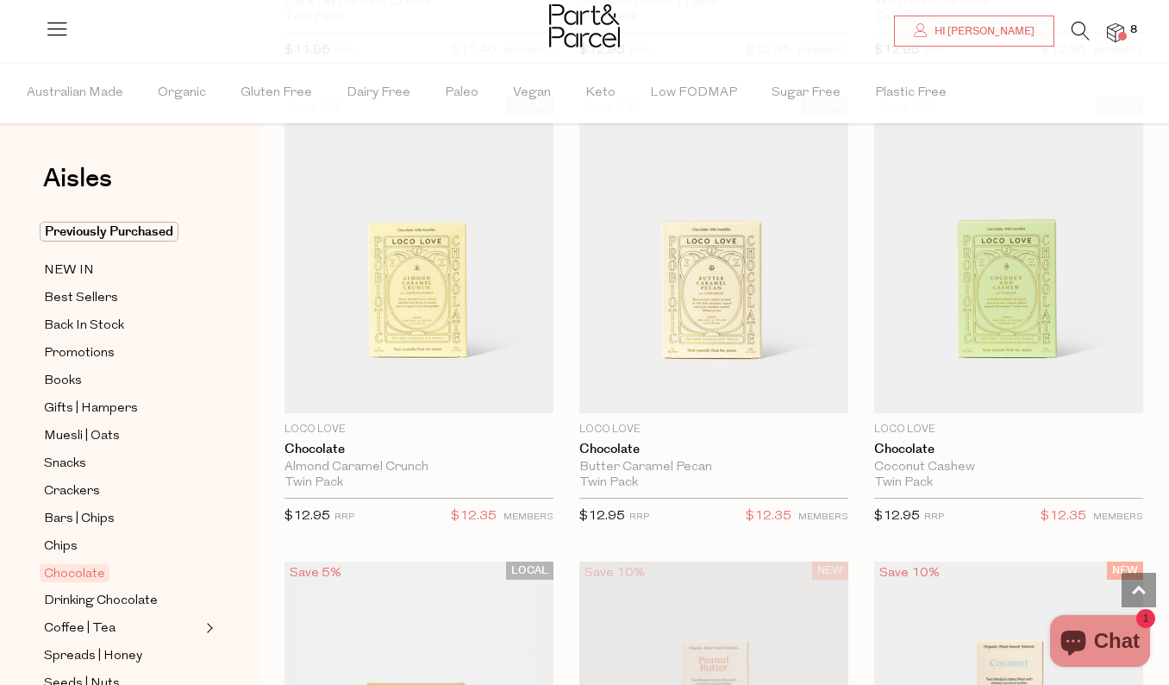
scroll to position [1195, 0]
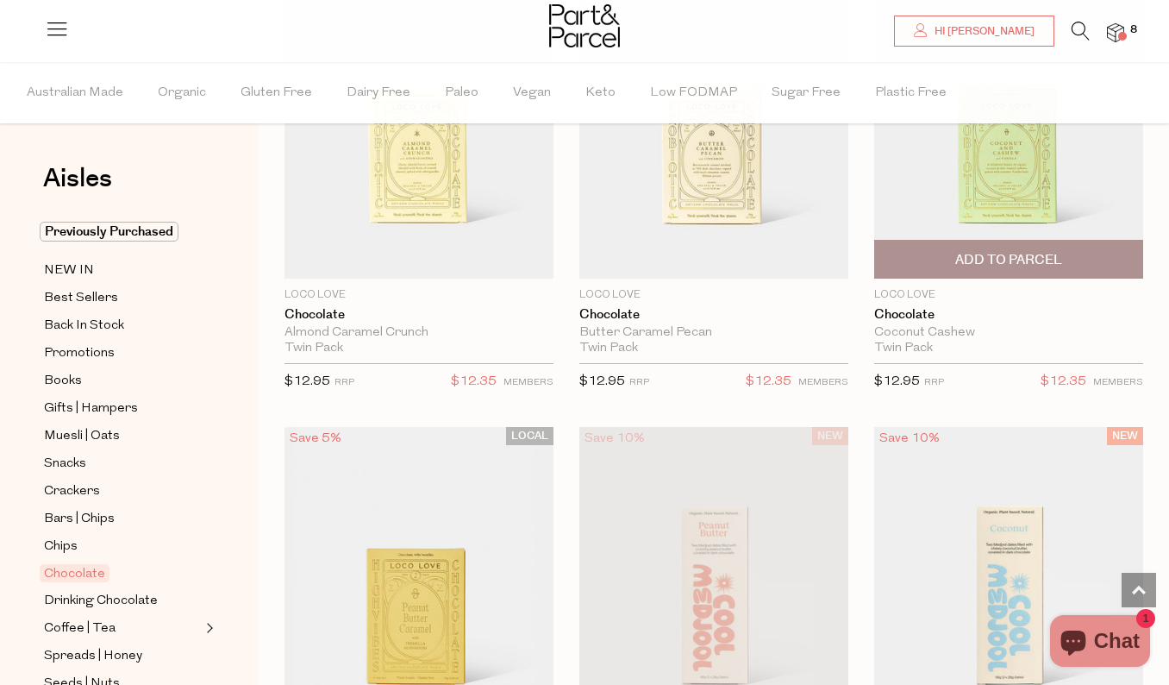
click at [970, 258] on span "Add To Parcel" at bounding box center [1008, 260] width 107 height 18
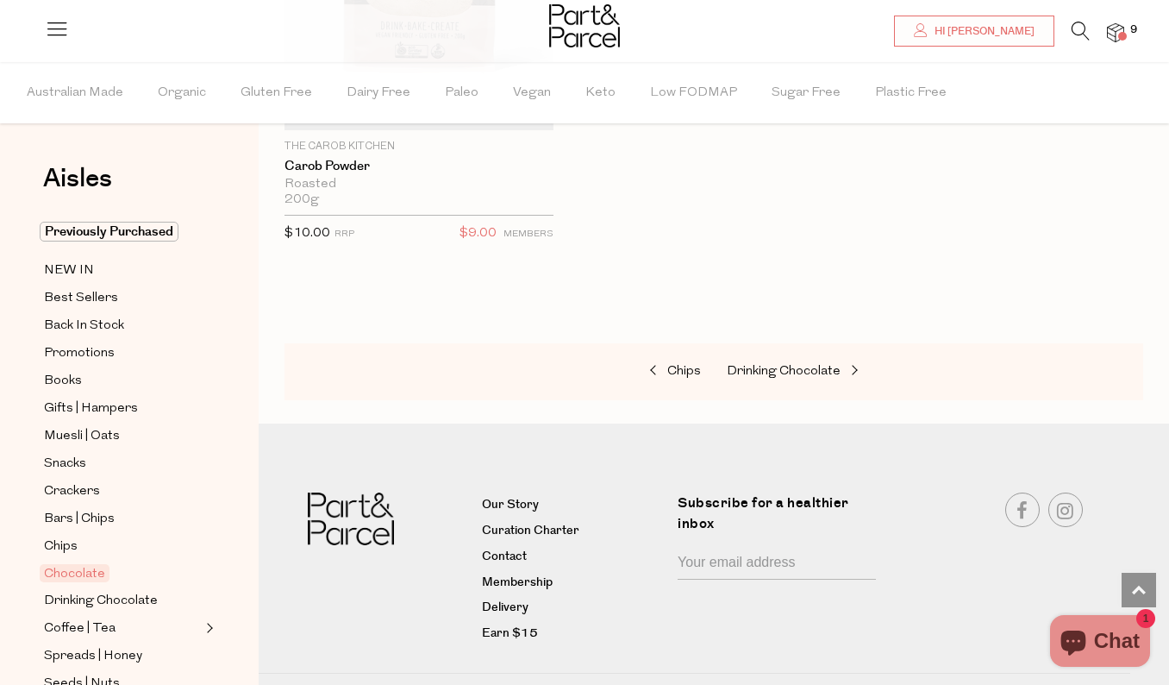
scroll to position [9363, 0]
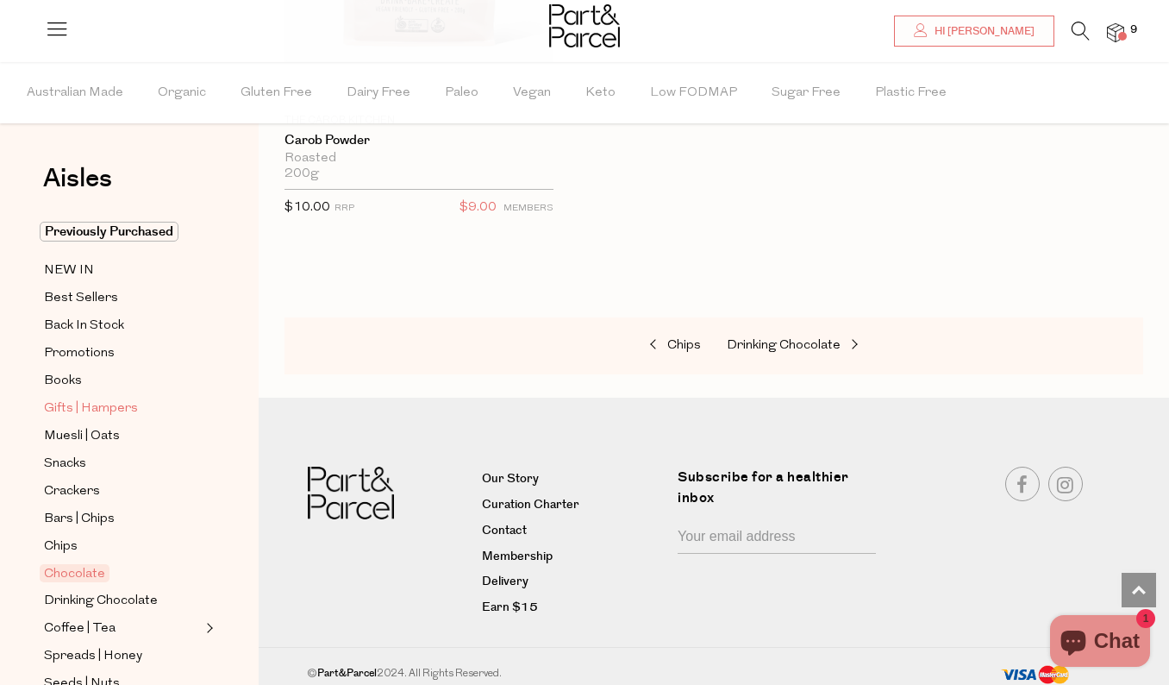
click at [84, 411] on span "Gifts | Hampers" at bounding box center [91, 408] width 94 height 21
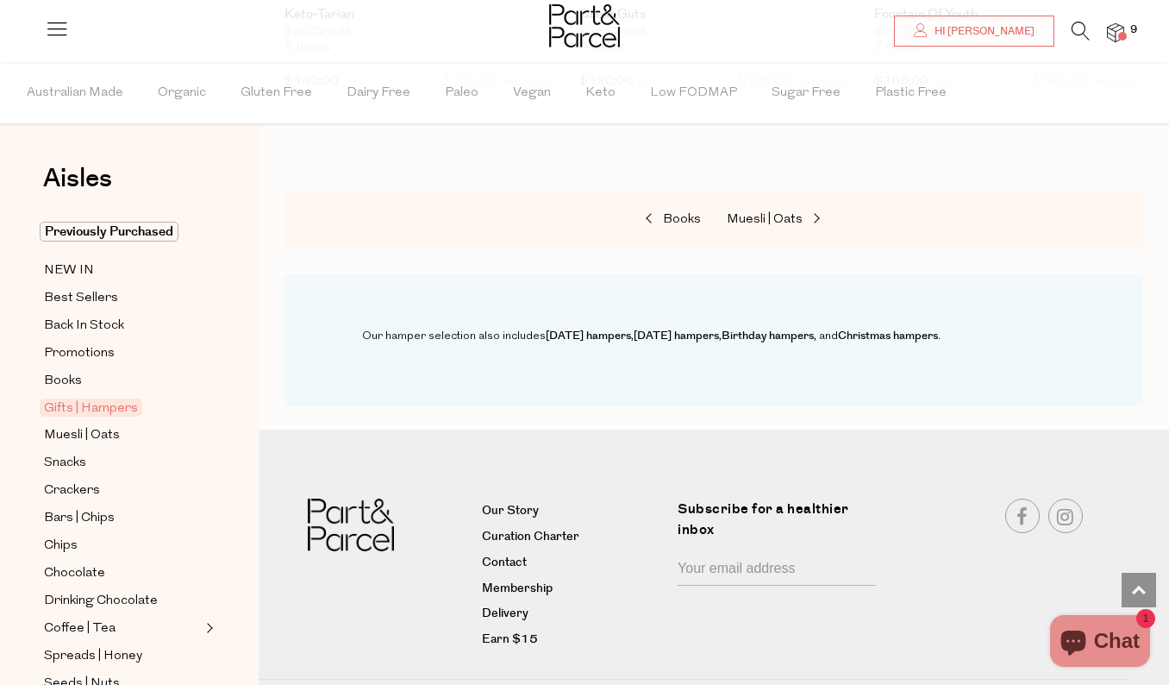
scroll to position [1534, 0]
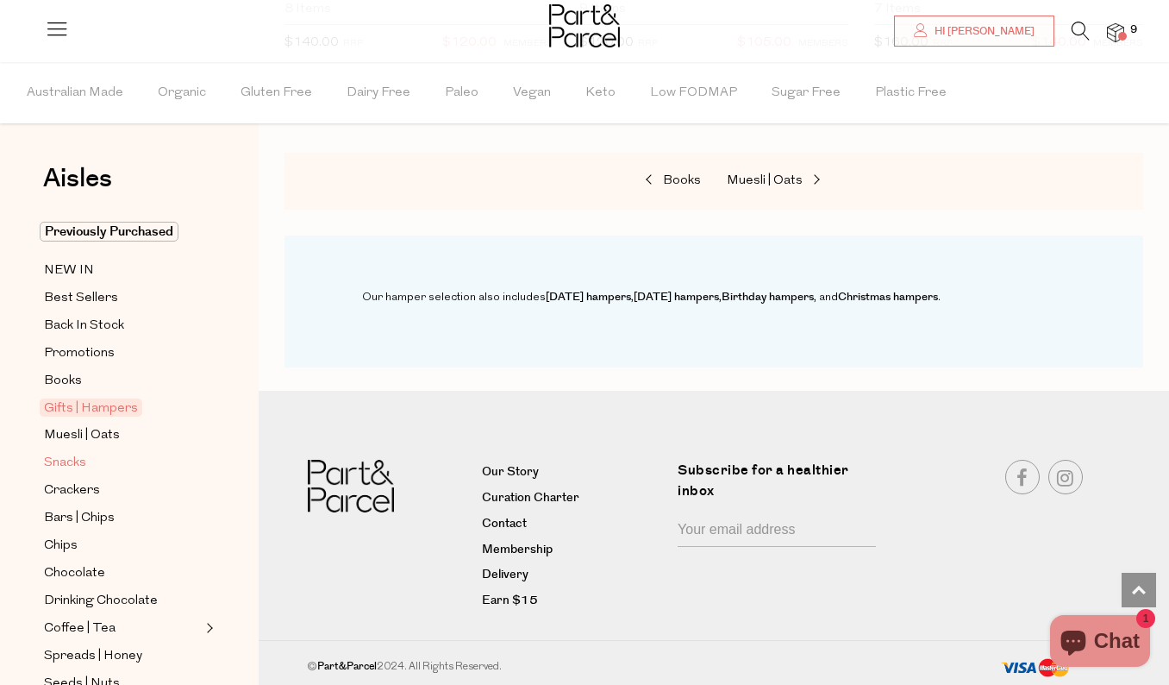
click at [72, 467] on span "Snacks" at bounding box center [65, 463] width 42 height 21
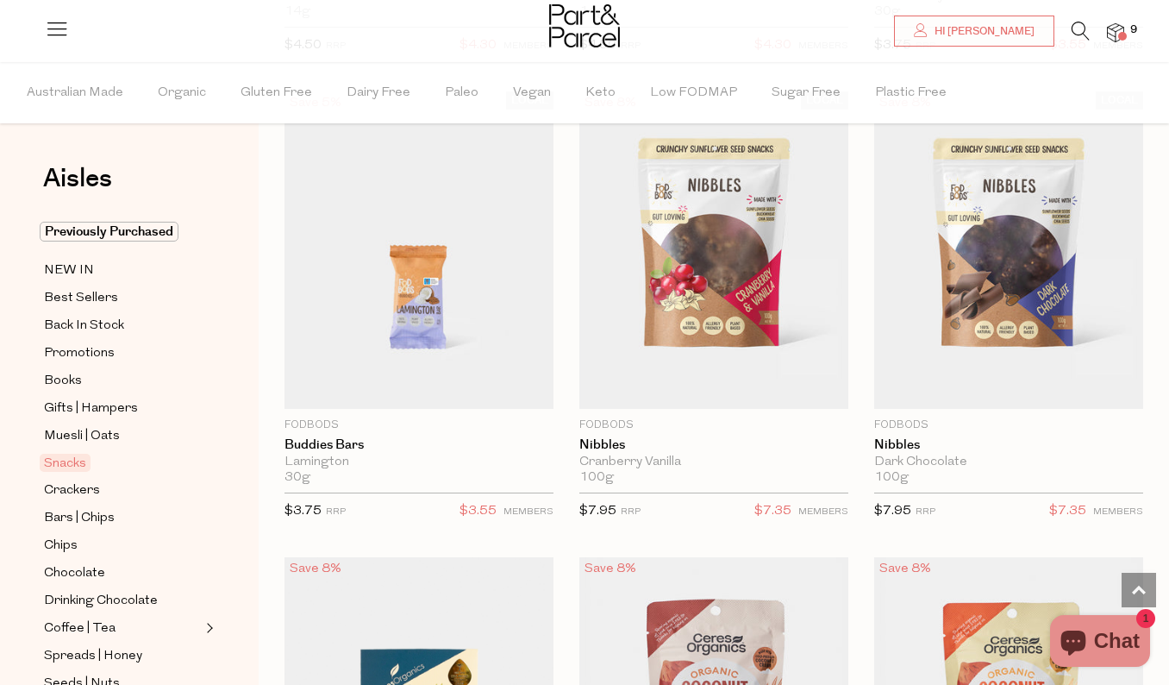
scroll to position [3902, 0]
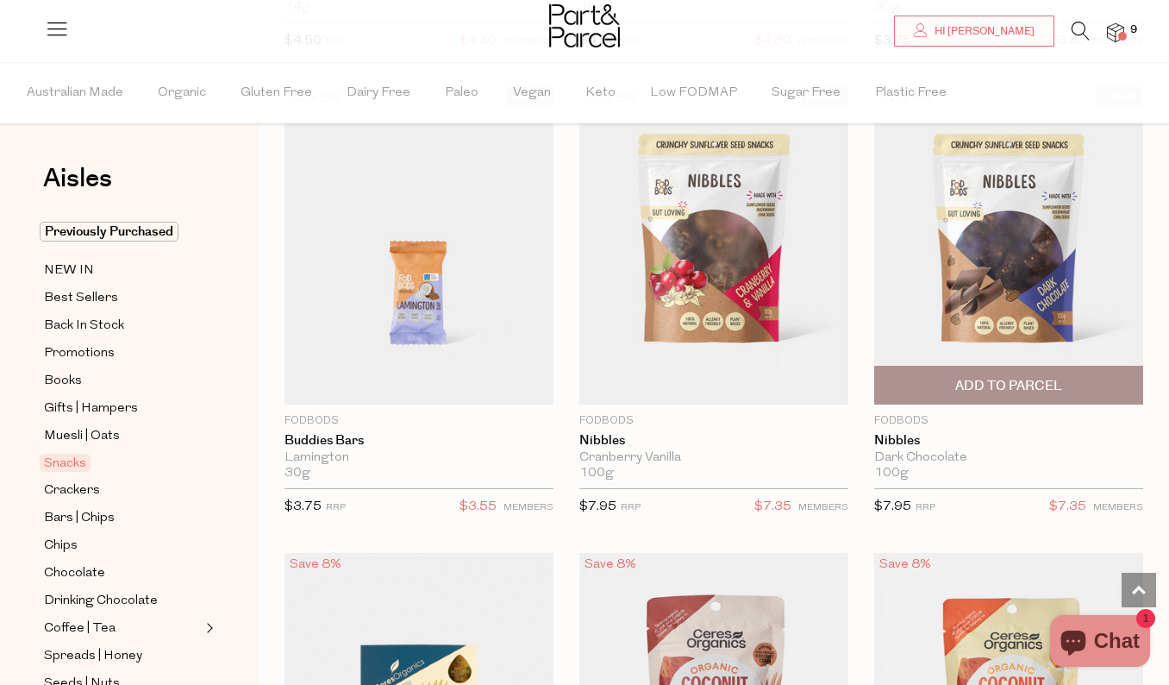
click at [1017, 377] on span "Add To Parcel" at bounding box center [1008, 386] width 107 height 18
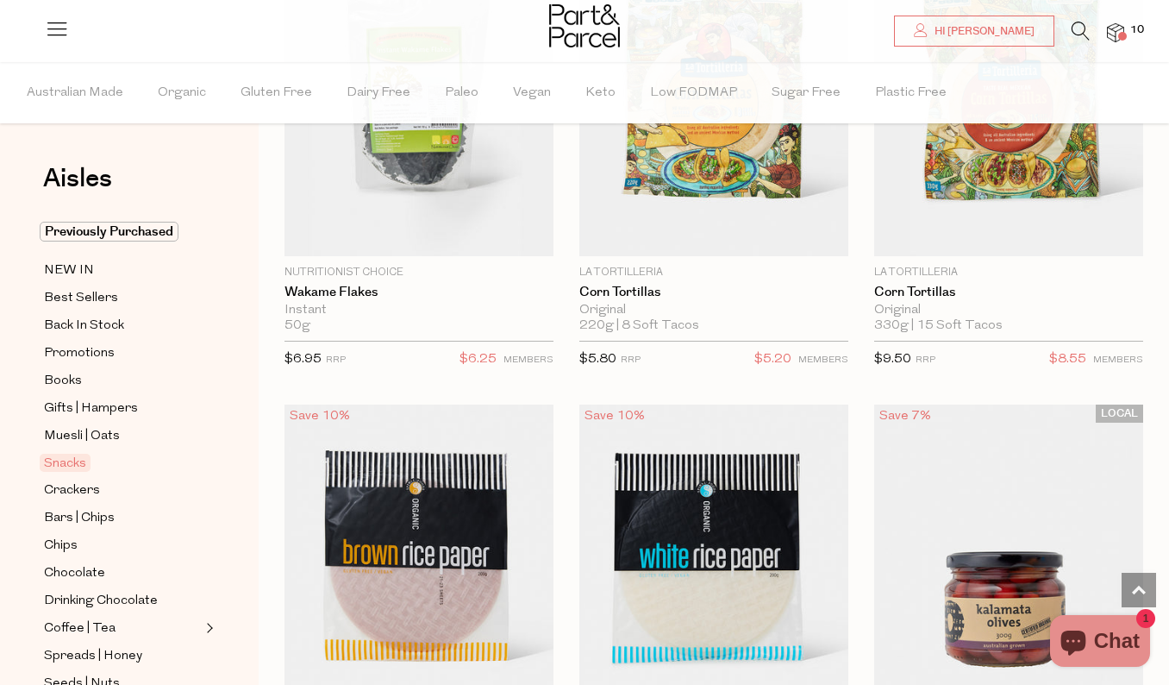
scroll to position [9119, 0]
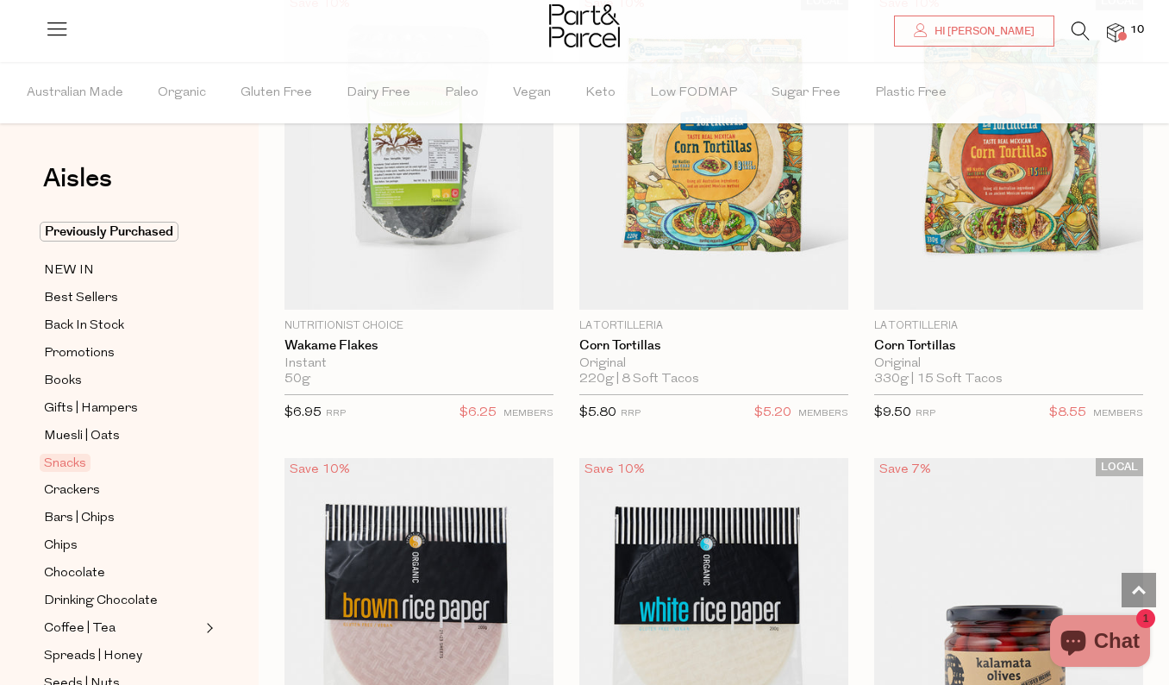
click at [1078, 30] on icon at bounding box center [1081, 31] width 18 height 19
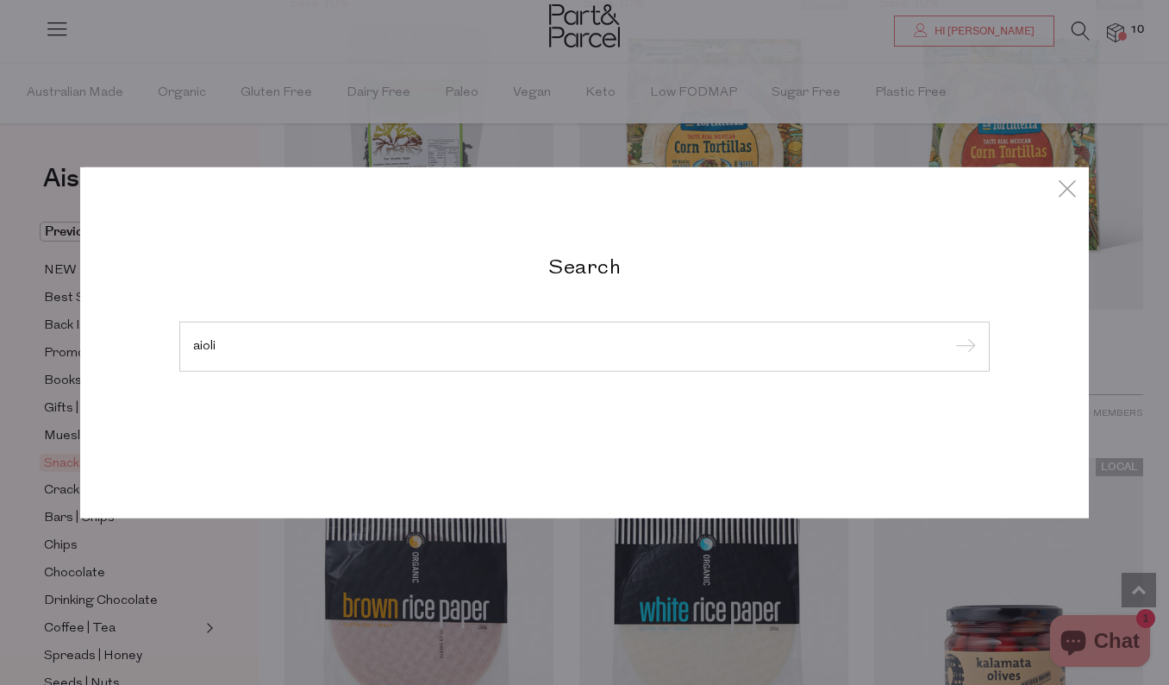
type input "aioli"
click at [950, 335] on input "submit" at bounding box center [963, 348] width 26 height 26
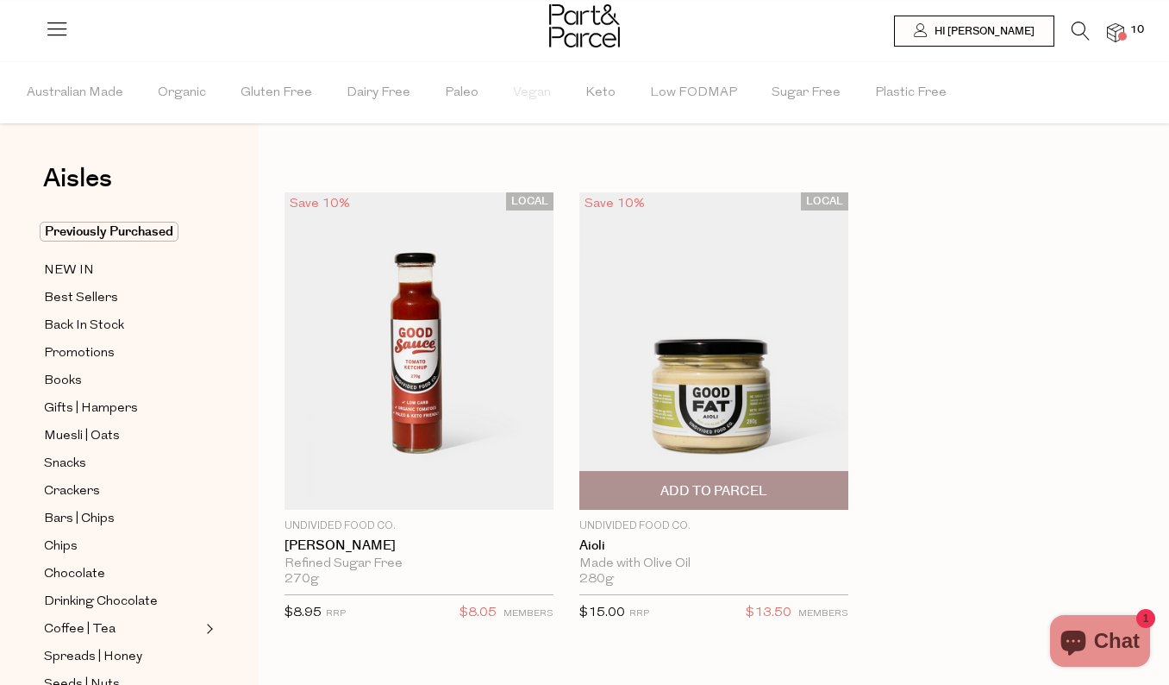
click at [729, 491] on span "Add To Parcel" at bounding box center [714, 491] width 107 height 18
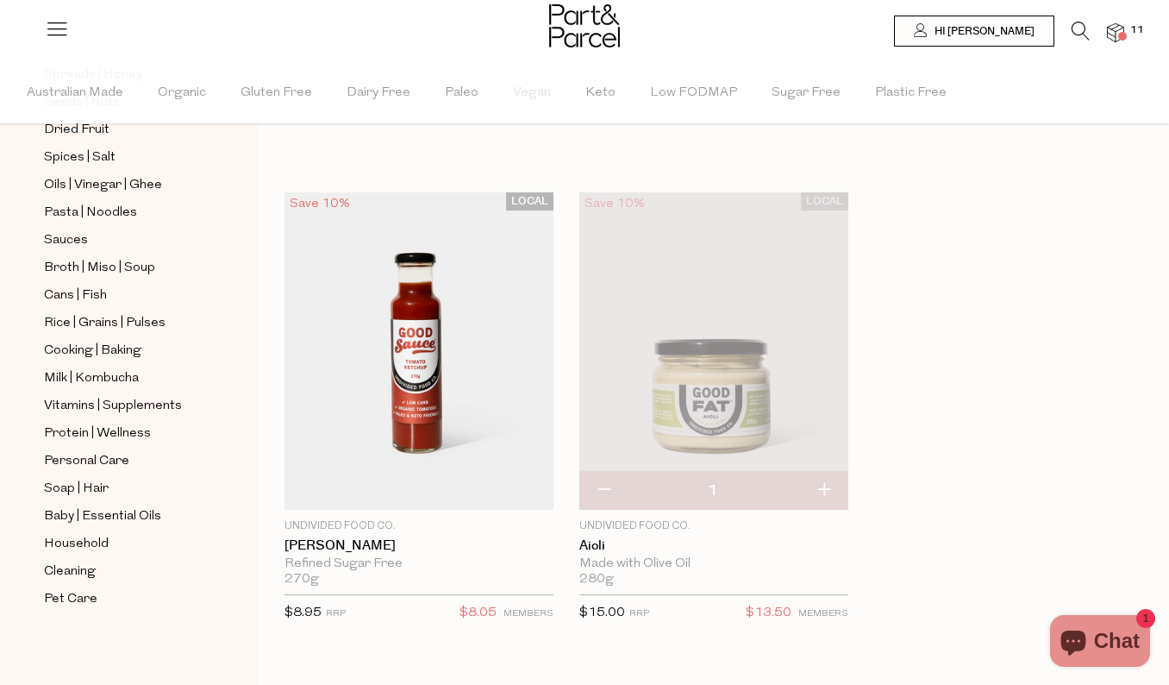
click at [1078, 30] on icon at bounding box center [1081, 31] width 18 height 19
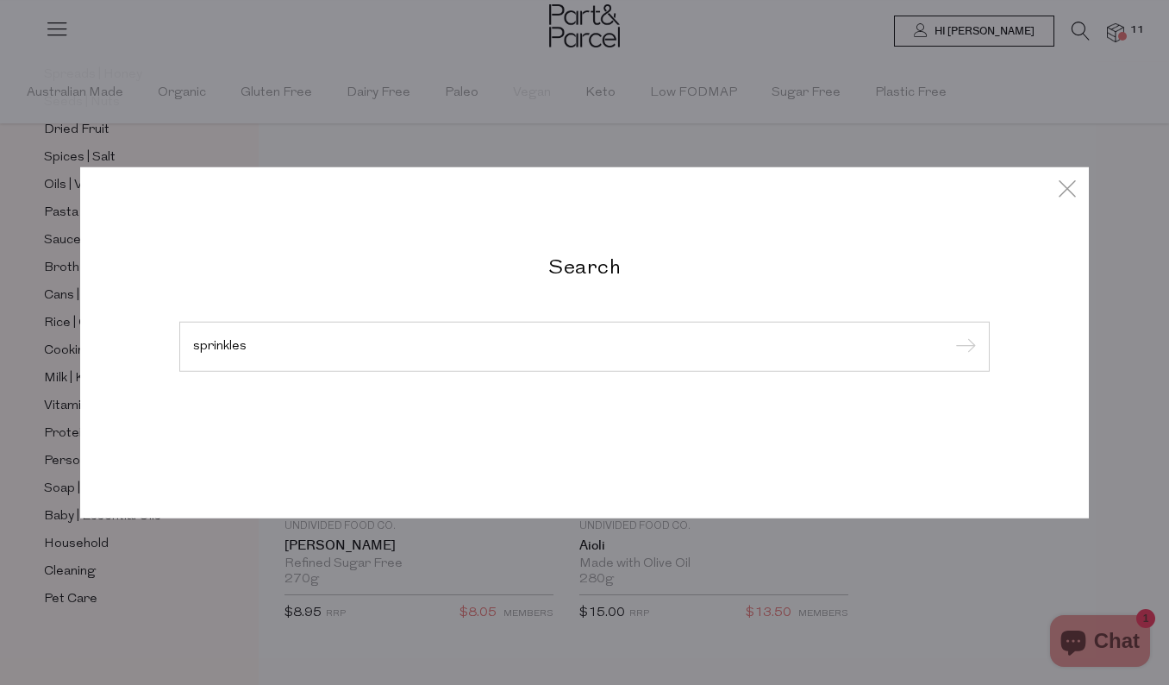
type input "sprinkles"
click at [950, 335] on input "submit" at bounding box center [963, 348] width 26 height 26
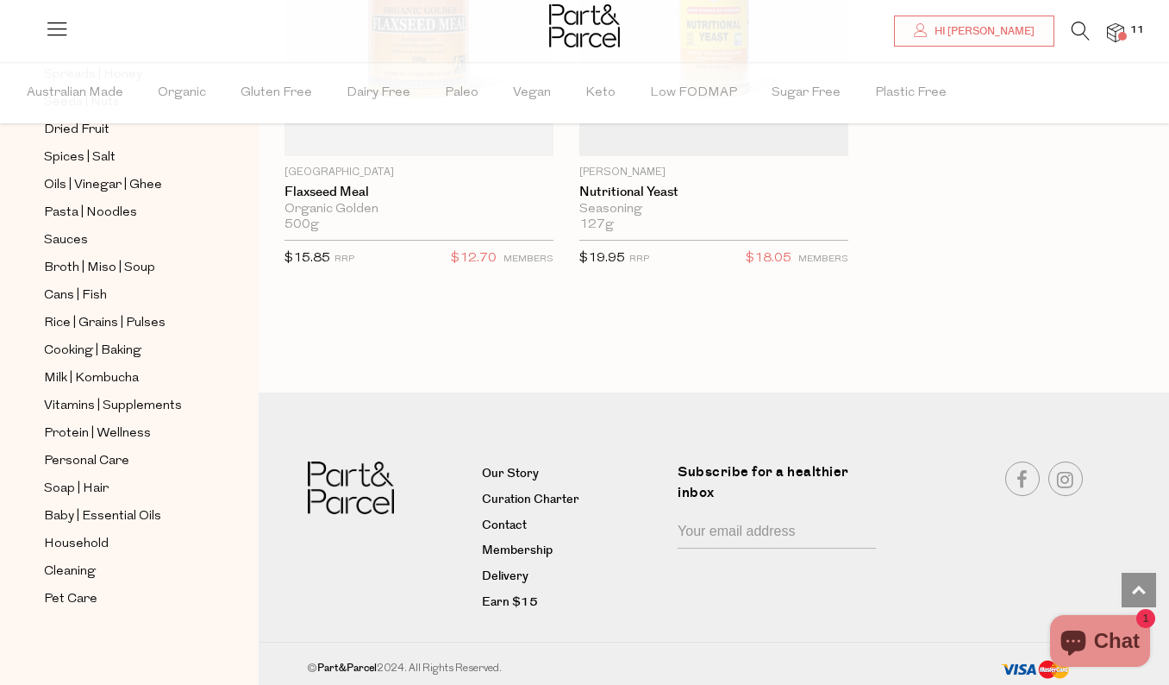
scroll to position [582, 0]
click at [86, 574] on span "Cleaning" at bounding box center [70, 571] width 52 height 21
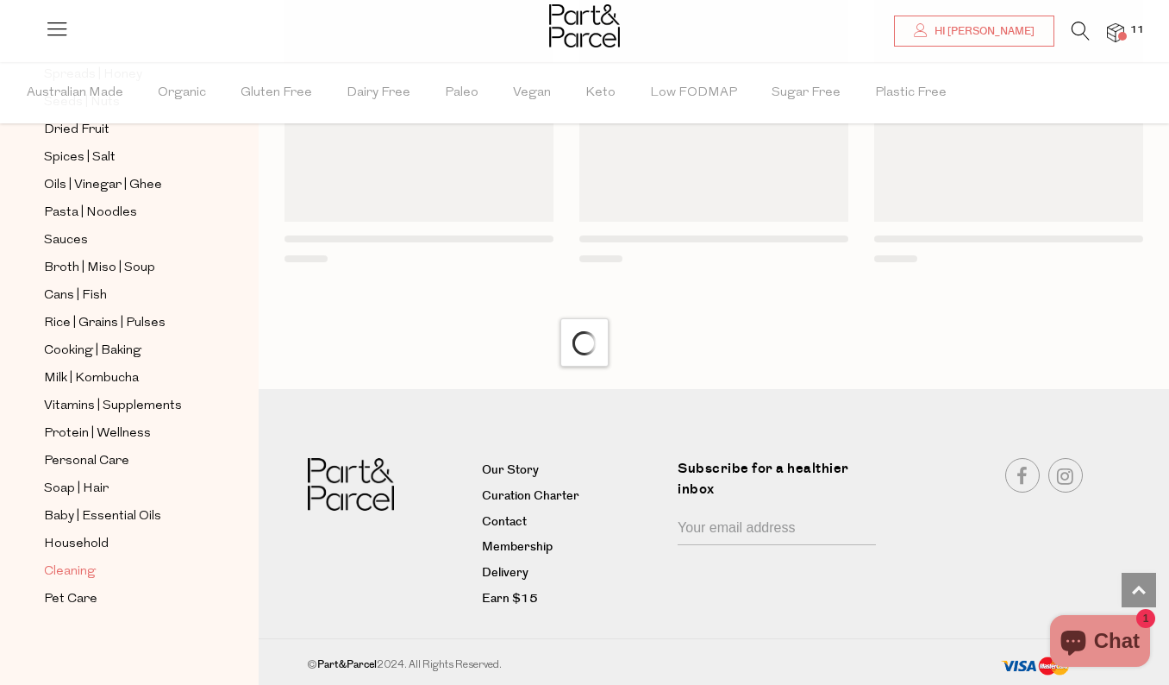
scroll to position [2169, 0]
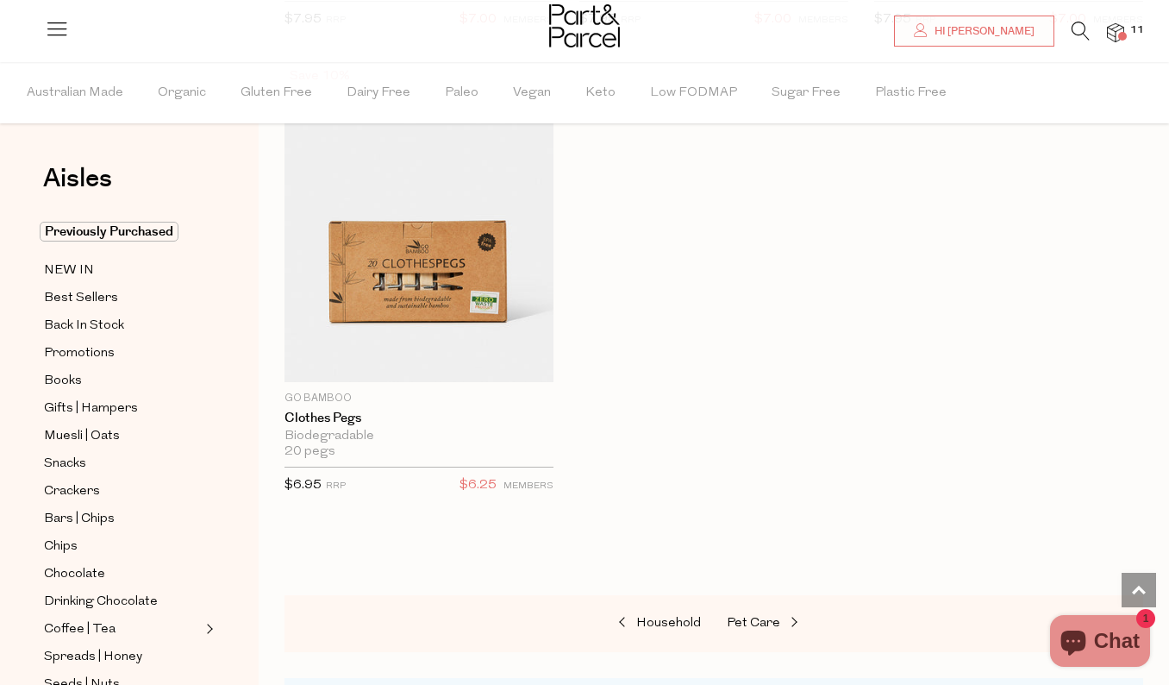
scroll to position [2083, 0]
drag, startPoint x: 1121, startPoint y: 30, endPoint x: 1116, endPoint y: 43, distance: 13.9
click at [1121, 31] on img at bounding box center [1115, 33] width 17 height 20
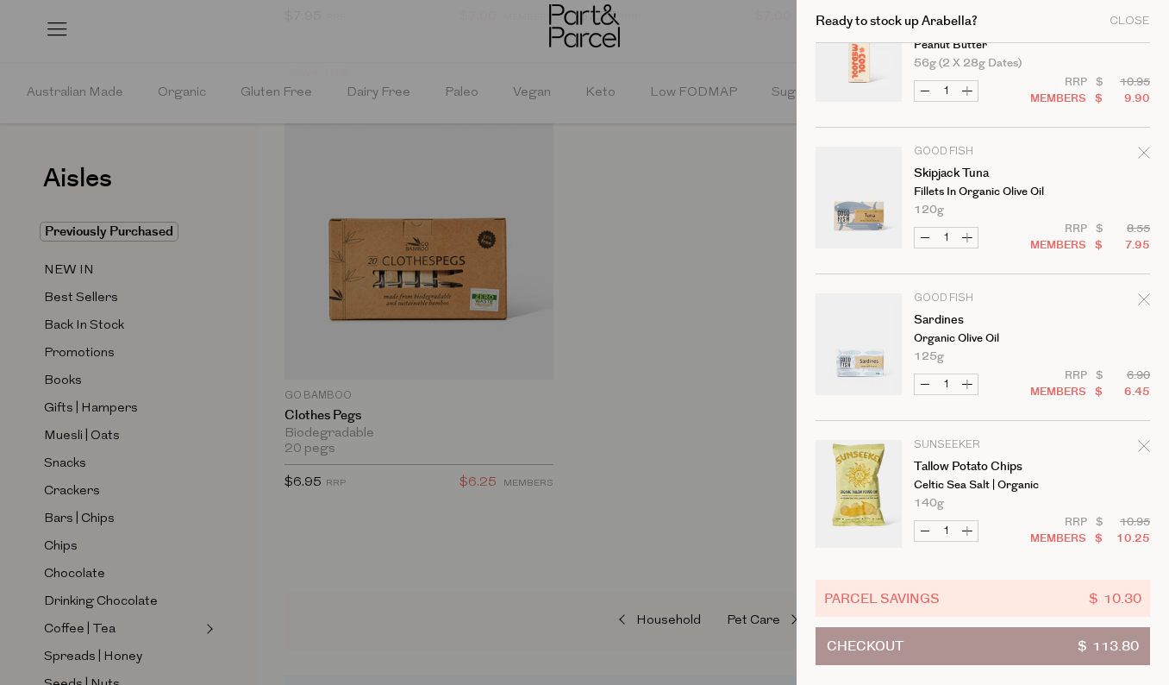
scroll to position [1096, 0]
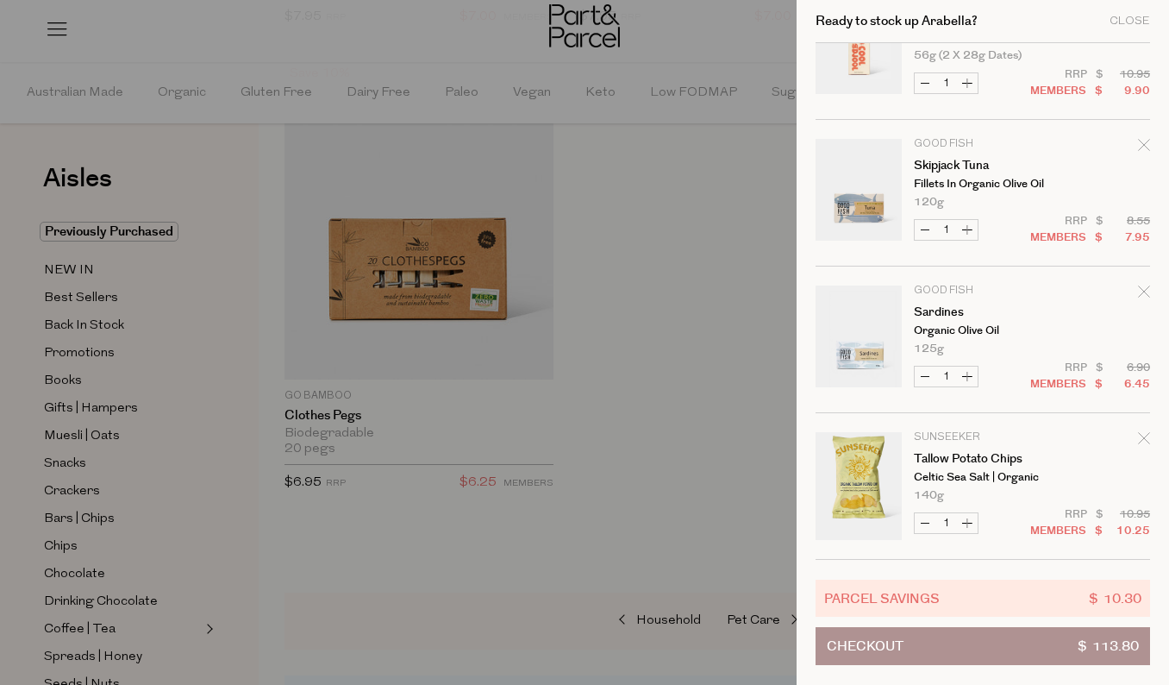
click at [968, 523] on button "Increase Tallow Potato Chips" at bounding box center [967, 523] width 21 height 20
type input "2"
click at [965, 520] on button "Increase Tallow Potato Chips" at bounding box center [967, 523] width 21 height 20
type input "3"
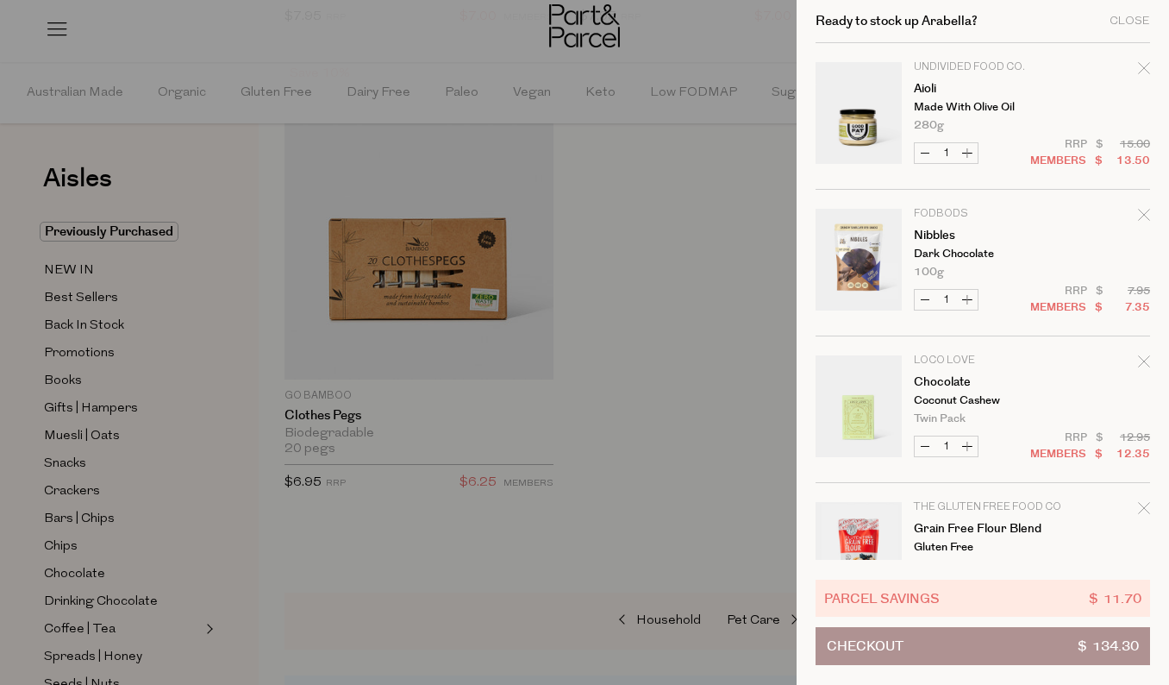
click at [1143, 360] on icon "Remove Chocolate" at bounding box center [1143, 360] width 11 height 11
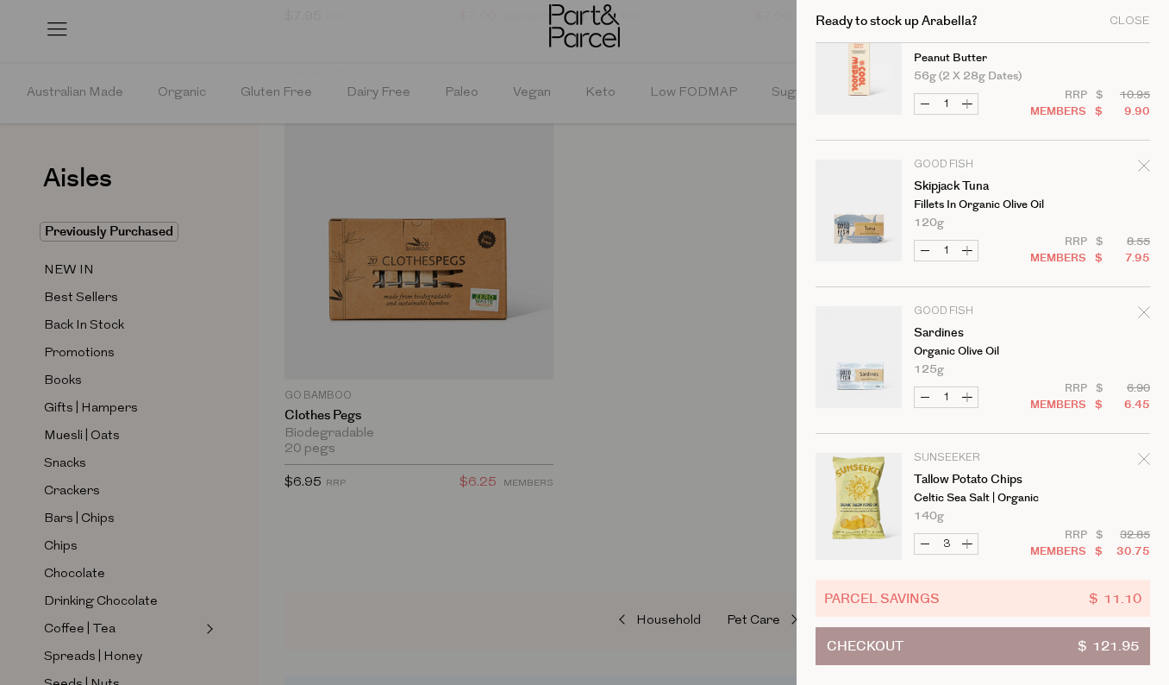
scroll to position [949, 0]
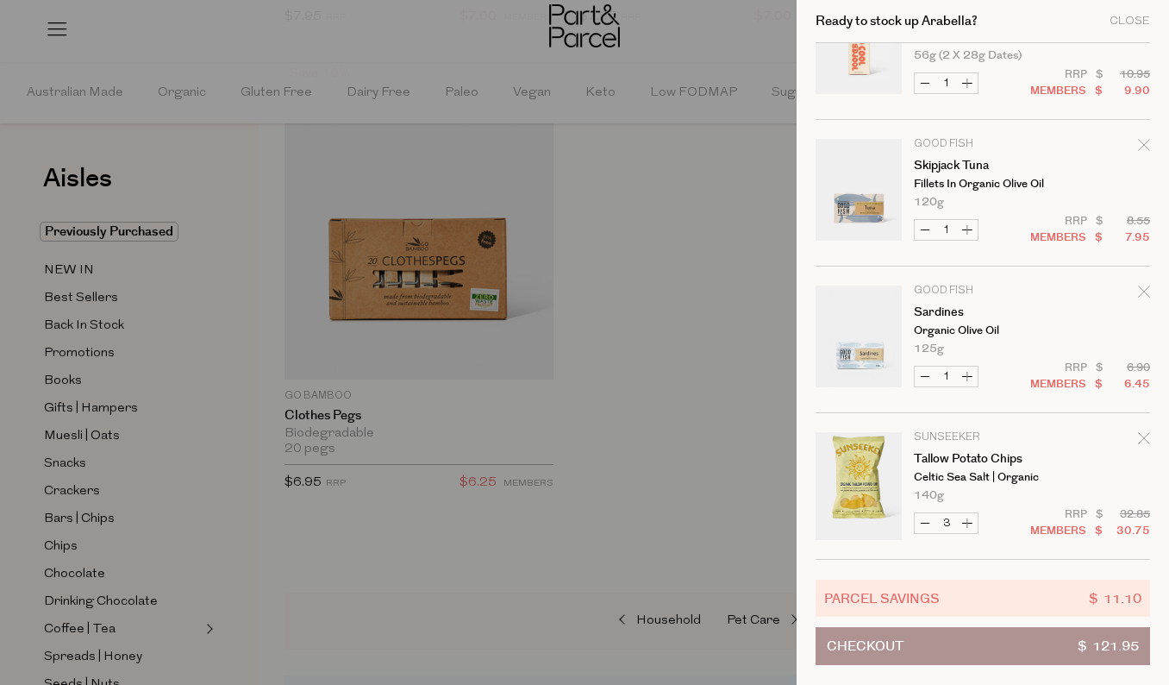
click at [996, 655] on button "Checkout $ 121.95" at bounding box center [983, 646] width 335 height 38
